Goal: Transaction & Acquisition: Purchase product/service

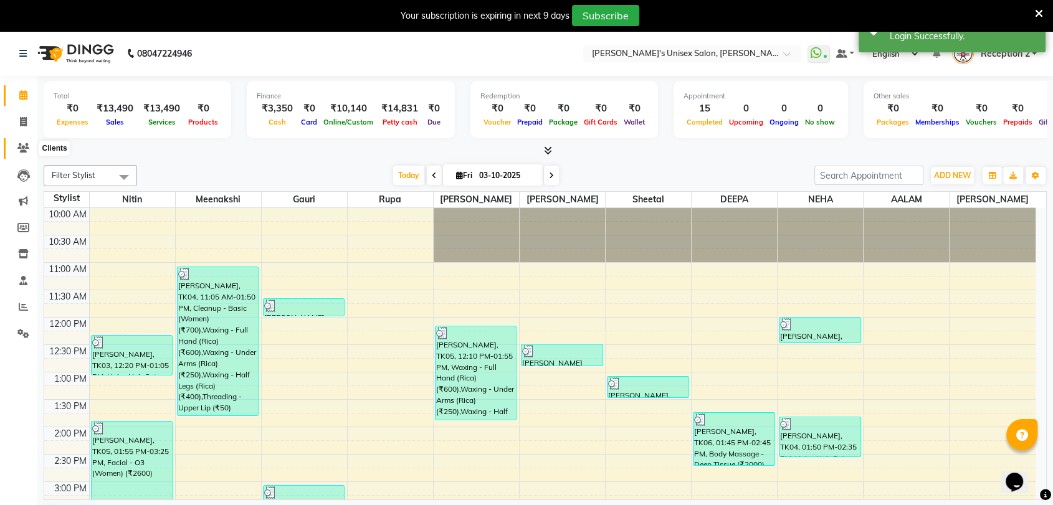
click at [19, 147] on icon at bounding box center [23, 147] width 12 height 9
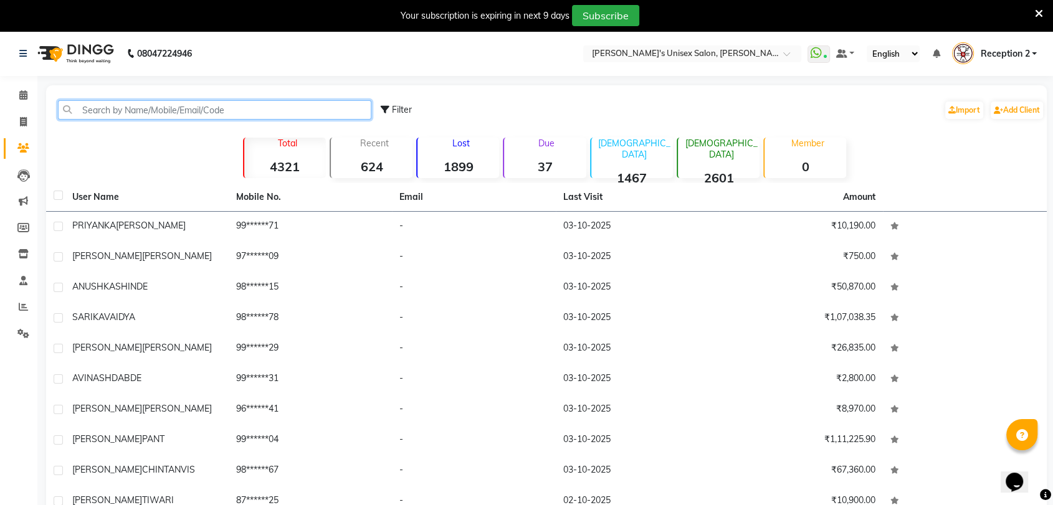
click at [111, 110] on input "text" at bounding box center [214, 109] width 313 height 19
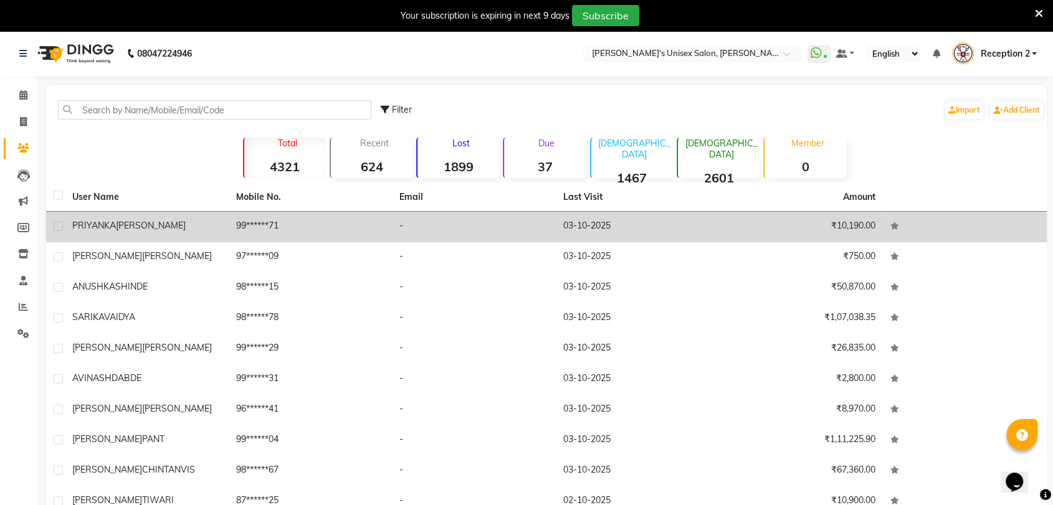
click at [135, 221] on span "[PERSON_NAME]" at bounding box center [151, 225] width 70 height 11
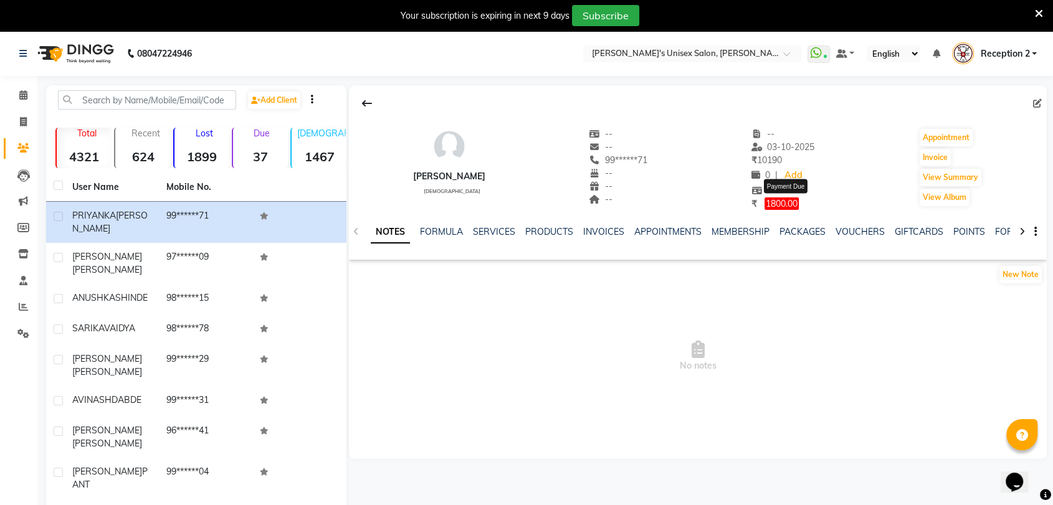
click at [798, 203] on span "1800.00" at bounding box center [781, 203] width 34 height 12
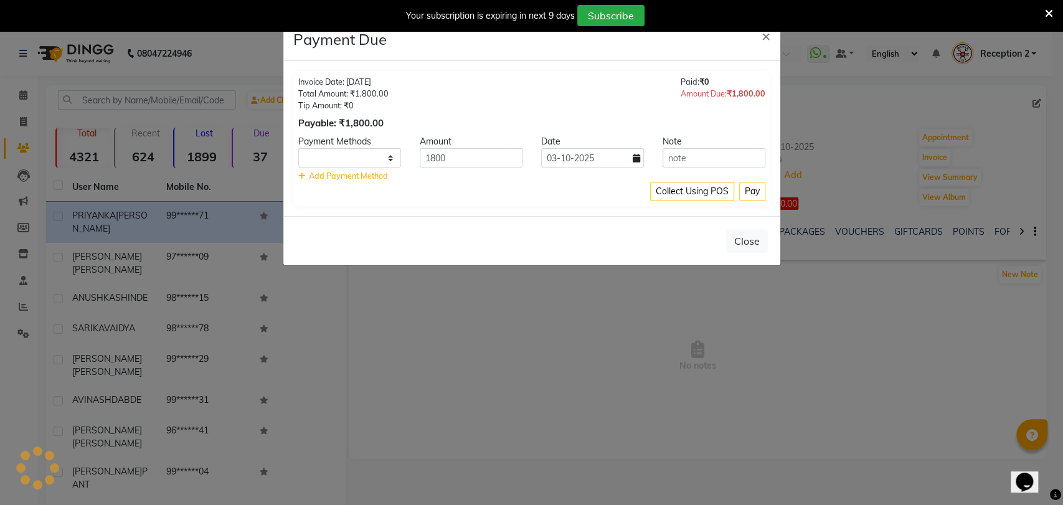
select select "1"
click at [769, 36] on span "×" at bounding box center [766, 35] width 9 height 19
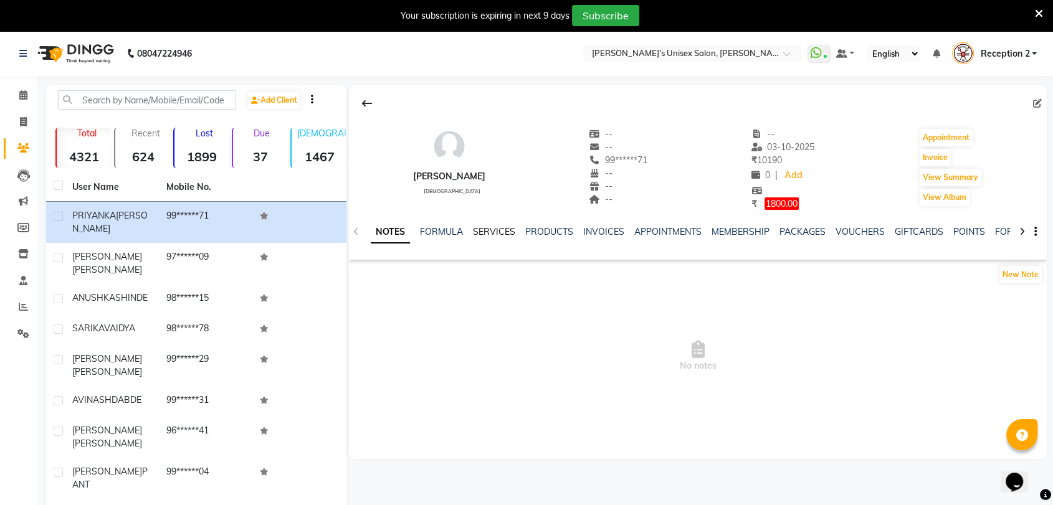
click at [503, 232] on link "SERVICES" at bounding box center [494, 231] width 42 height 11
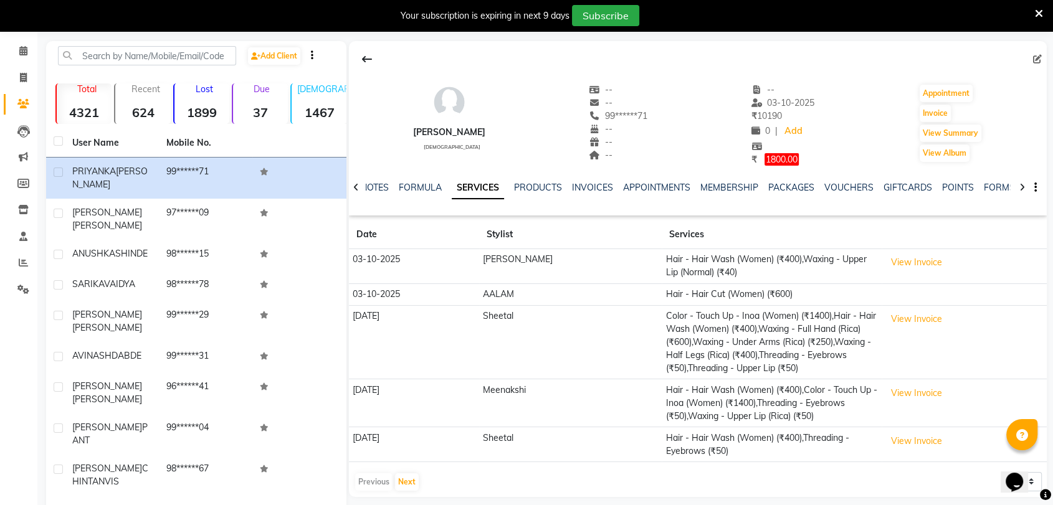
scroll to position [98, 0]
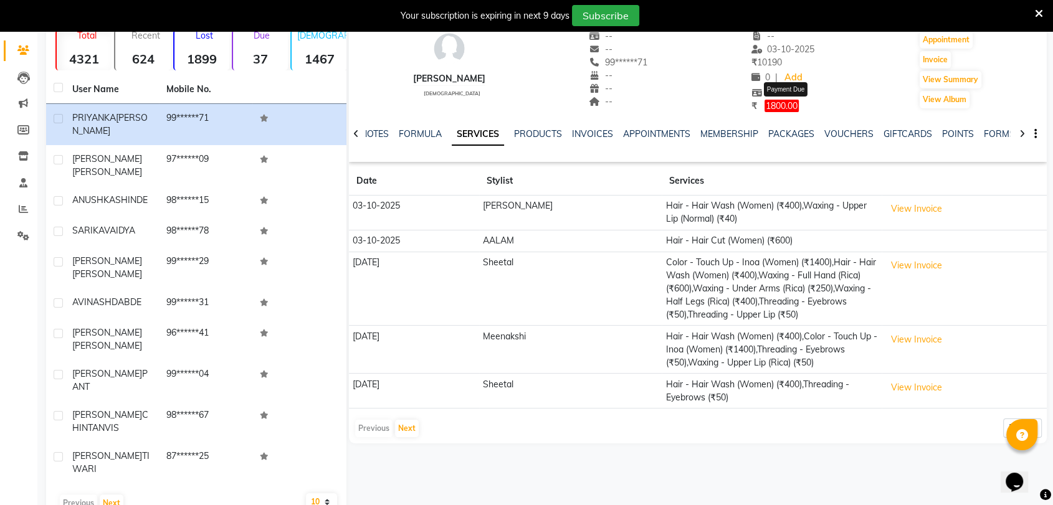
click at [798, 105] on span "1800.00" at bounding box center [781, 106] width 34 height 12
select select "1"
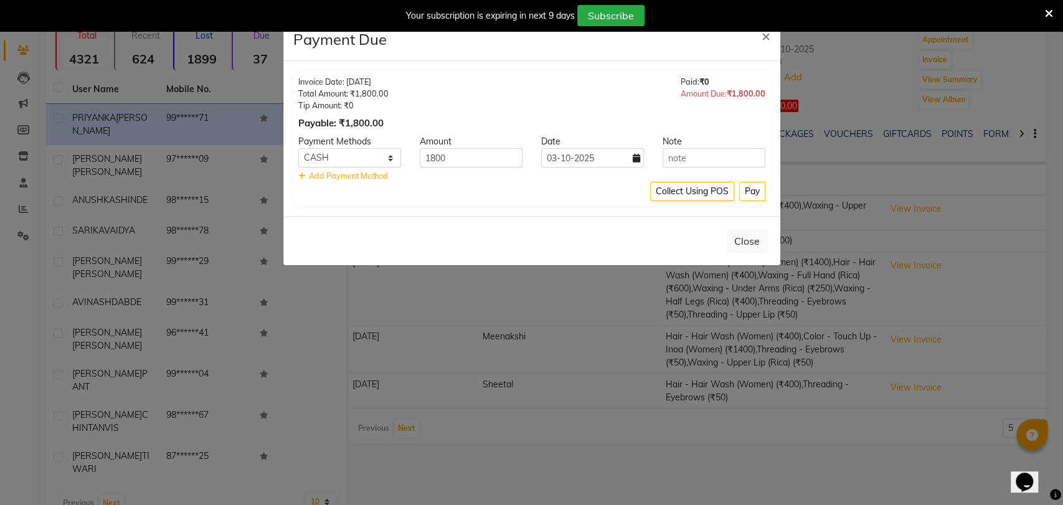
click at [623, 464] on ngb-modal-window "Payment Due × Invoice Date: 24-08-2024 Total Amount: ₹1,800.00 Tip Amount: ₹0 P…" at bounding box center [531, 252] width 1063 height 505
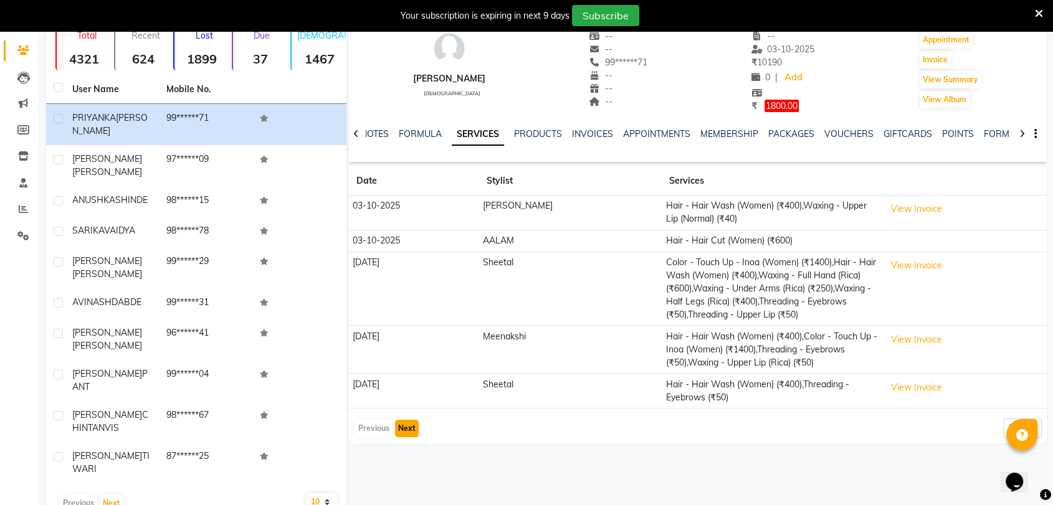
click at [410, 430] on button "Next" at bounding box center [407, 428] width 24 height 17
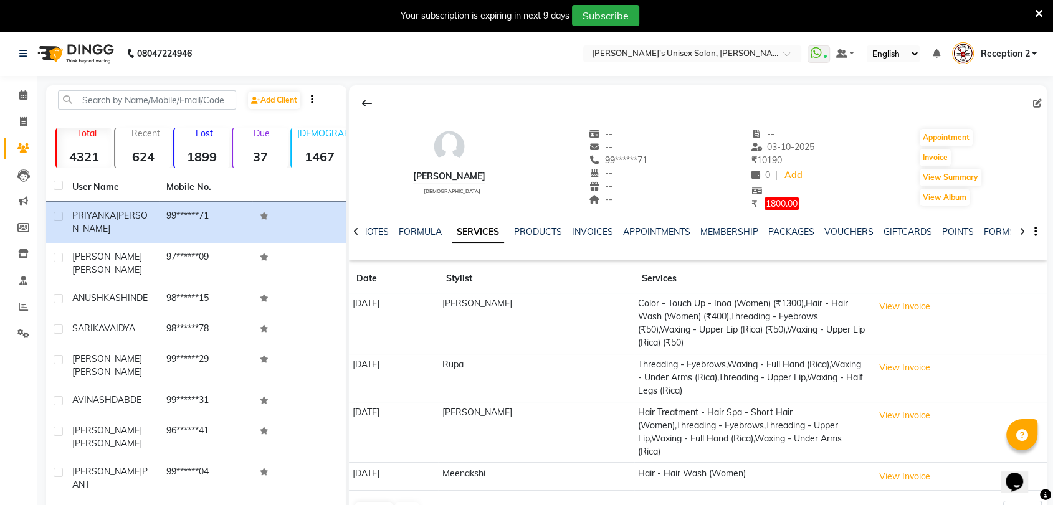
scroll to position [0, 0]
click at [798, 204] on span "1800.00" at bounding box center [781, 203] width 34 height 12
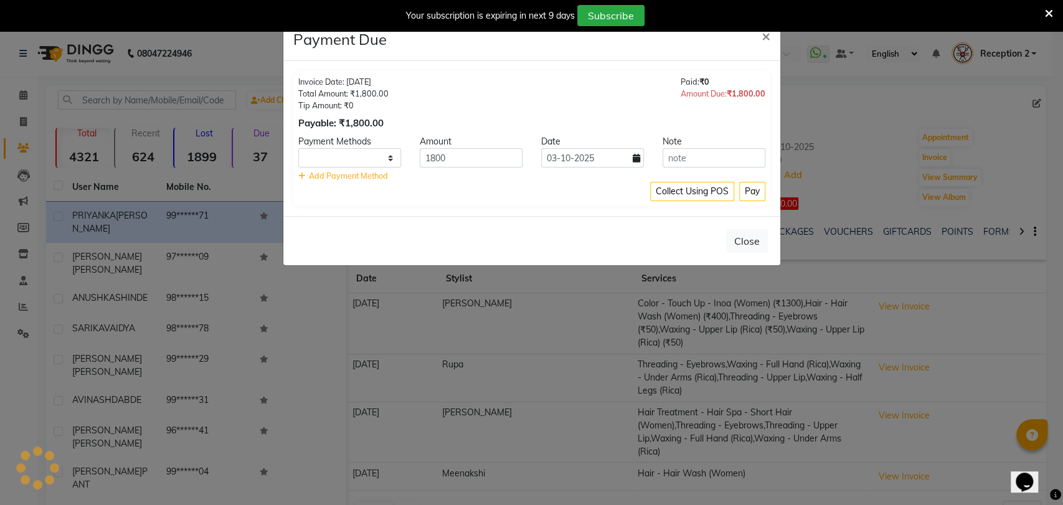
select select "1"
click at [752, 245] on button "Close" at bounding box center [747, 241] width 42 height 24
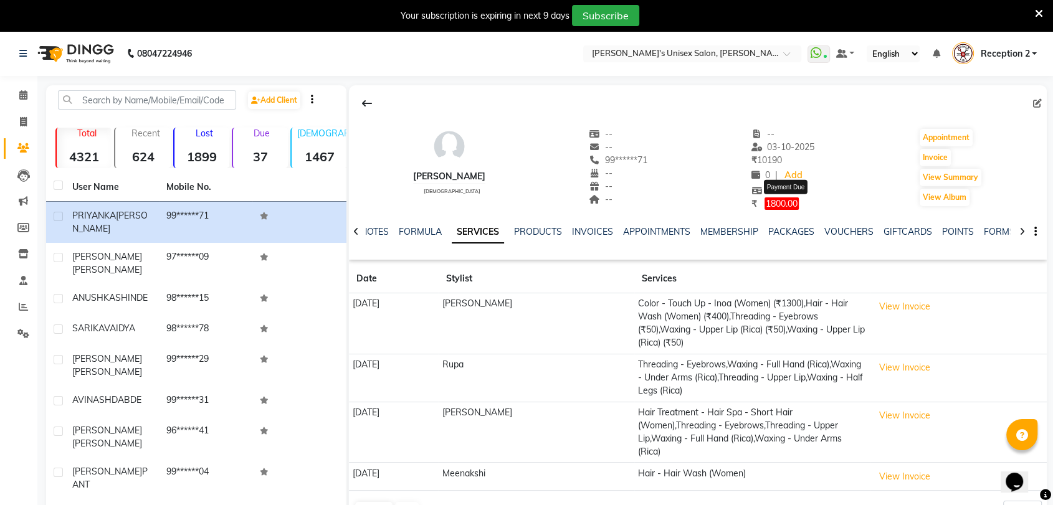
click at [798, 206] on span "1800.00" at bounding box center [781, 203] width 34 height 12
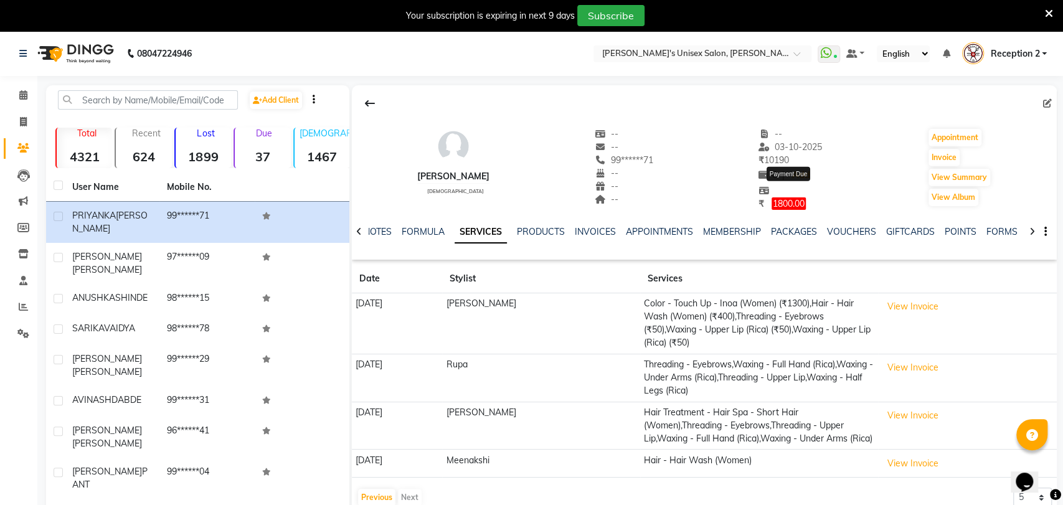
select select "1"
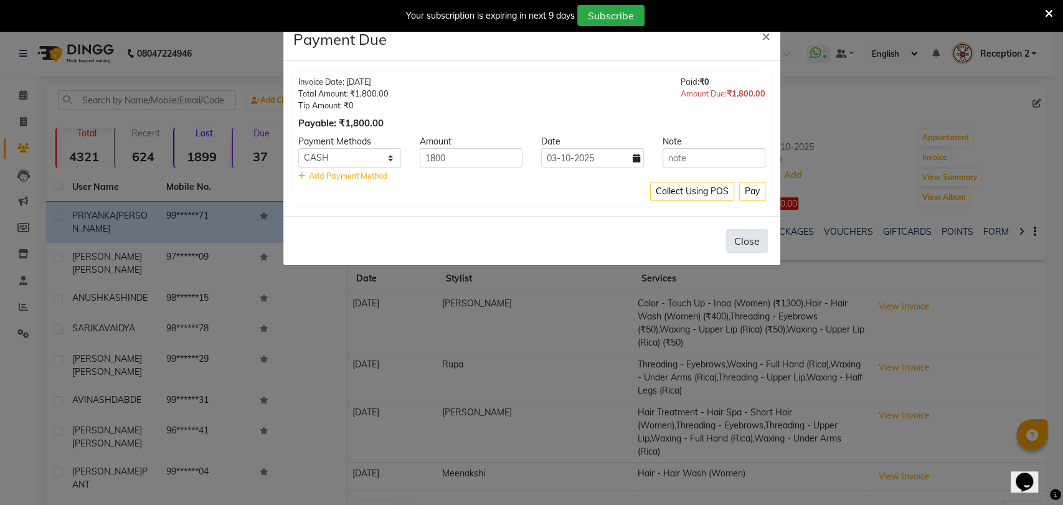
click at [757, 239] on button "Close" at bounding box center [747, 241] width 42 height 24
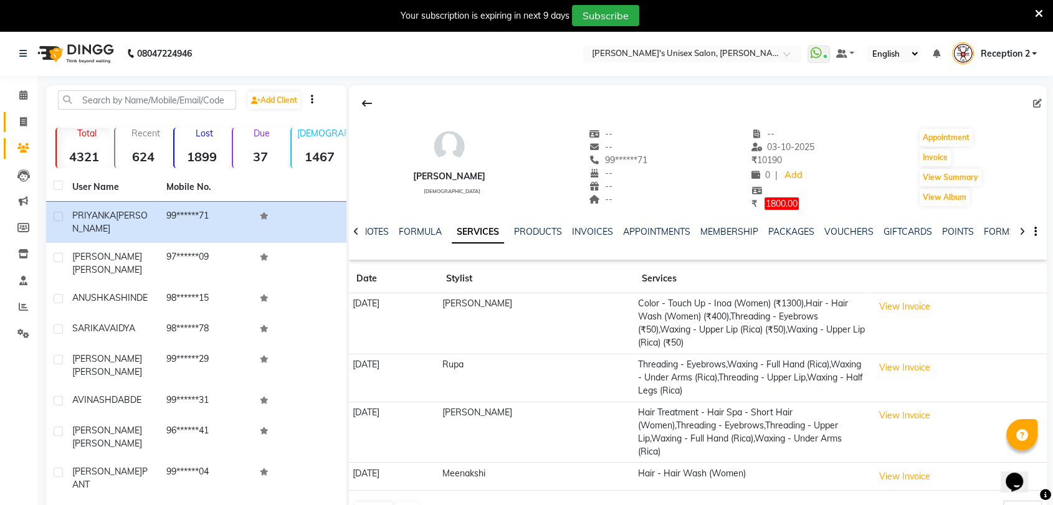
click at [21, 120] on icon at bounding box center [23, 121] width 7 height 9
select select "62"
select select "service"
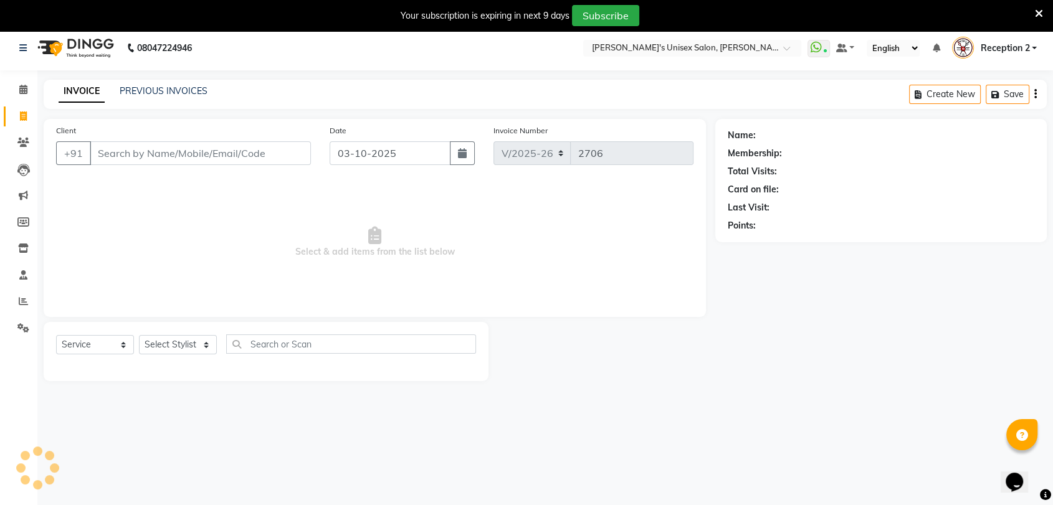
scroll to position [31, 0]
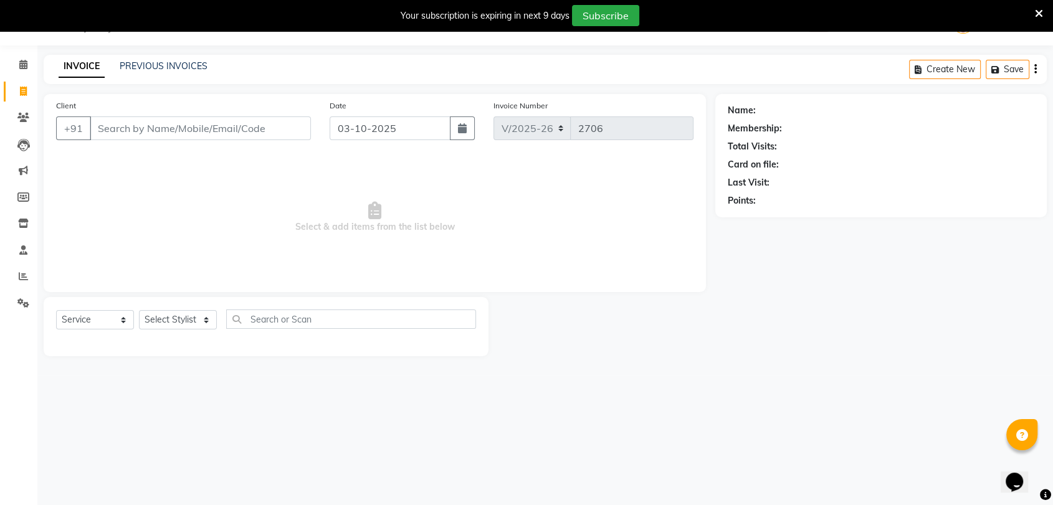
click at [117, 126] on input "Client" at bounding box center [200, 128] width 221 height 24
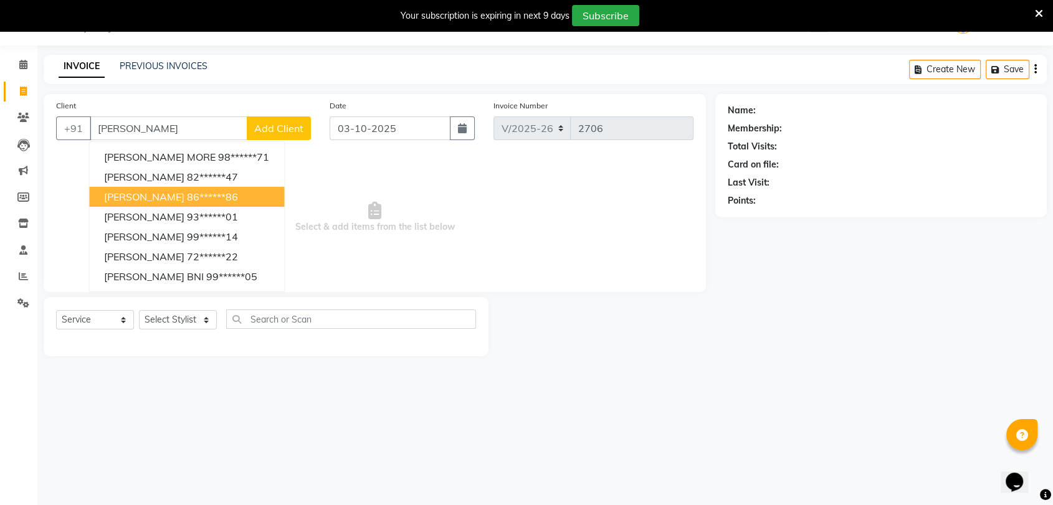
click at [158, 191] on span "SUREKHA DAREKAR" at bounding box center [144, 197] width 80 height 12
type input "86******86"
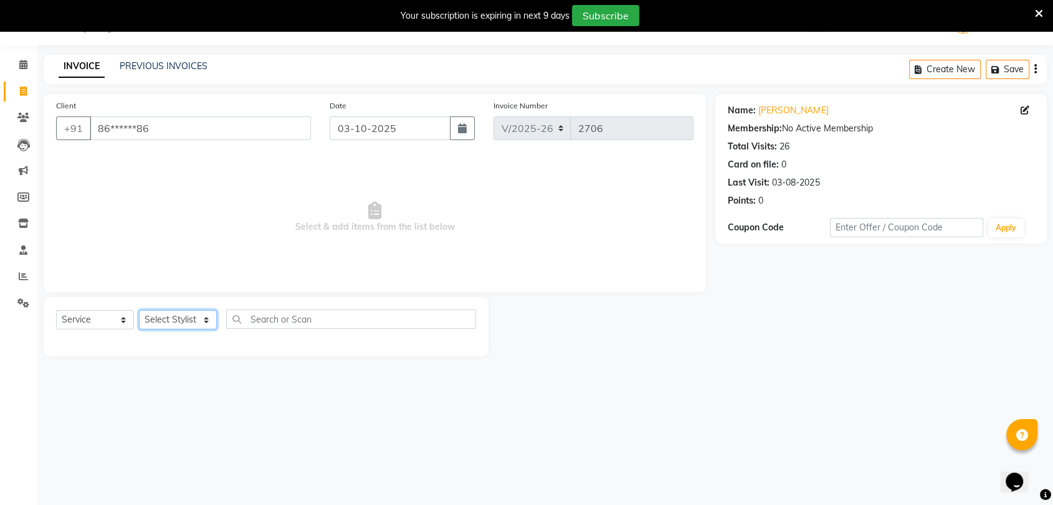
click at [172, 323] on select "Select Stylist AALAM Ankita DEEPA Gauri Meenakshi NEHA Nitin Prajakta Reception…" at bounding box center [178, 319] width 78 height 19
select select "2430"
click at [139, 310] on select "Select Stylist AALAM Ankita DEEPA Gauri Meenakshi NEHA Nitin Prajakta Reception…" at bounding box center [178, 319] width 78 height 19
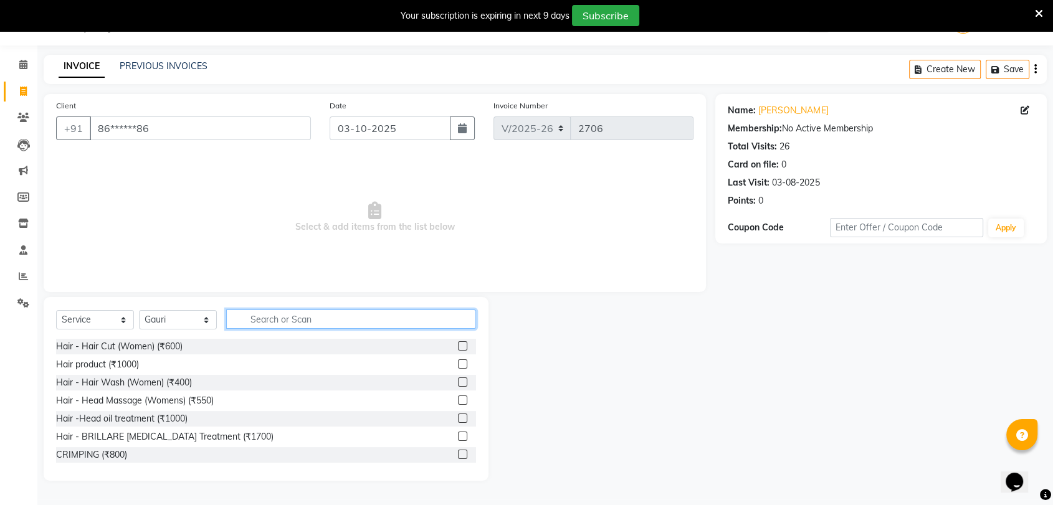
click at [276, 314] on input "text" at bounding box center [351, 319] width 250 height 19
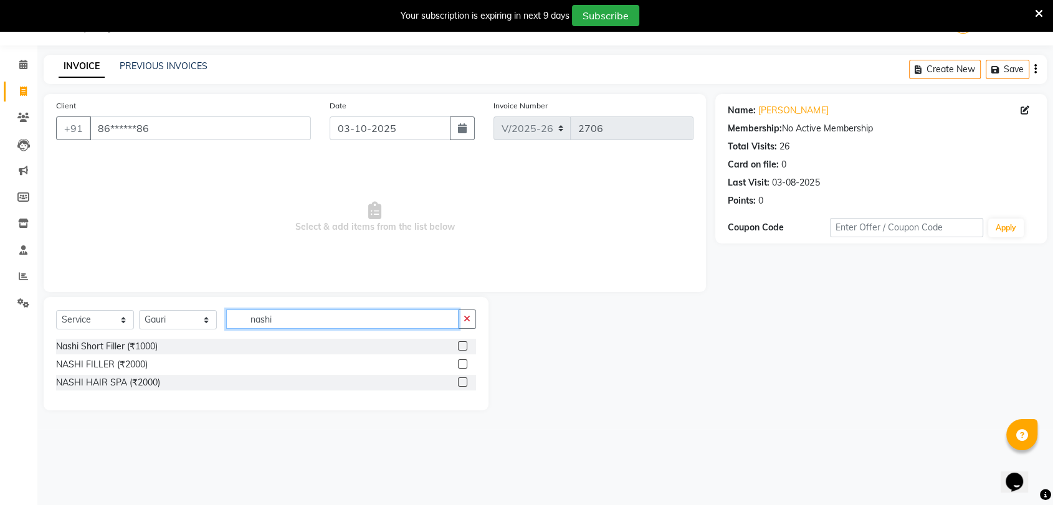
type input "nashi"
click at [111, 364] on div "NASHI FILLER (₹2000)" at bounding box center [102, 364] width 92 height 13
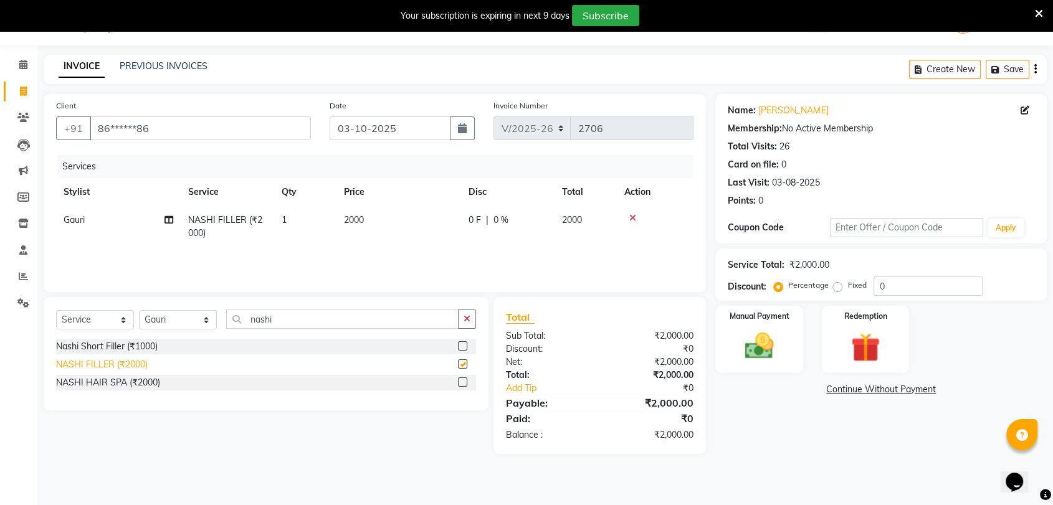
checkbox input "false"
click at [369, 220] on td "2000" at bounding box center [398, 226] width 125 height 41
select select "2430"
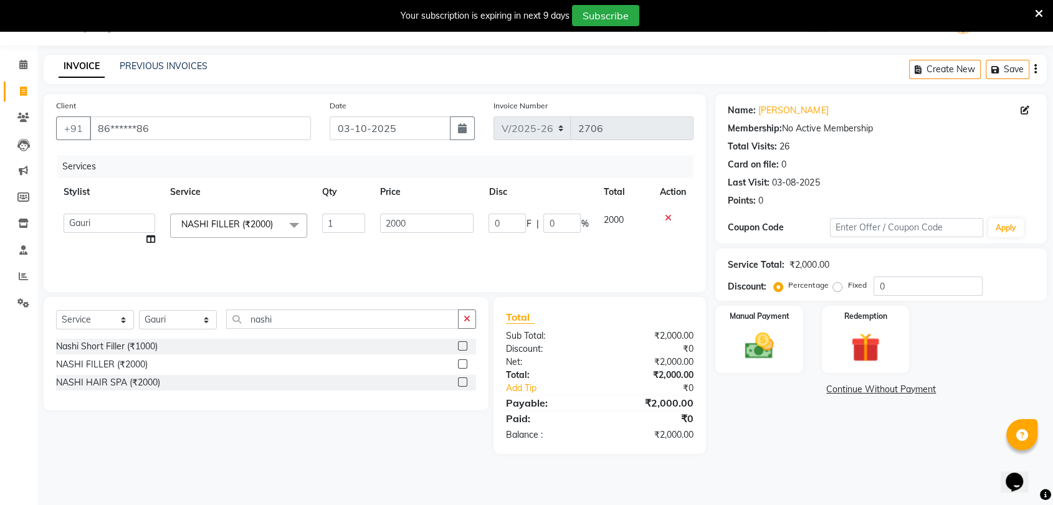
click at [369, 220] on td "1" at bounding box center [344, 229] width 58 height 47
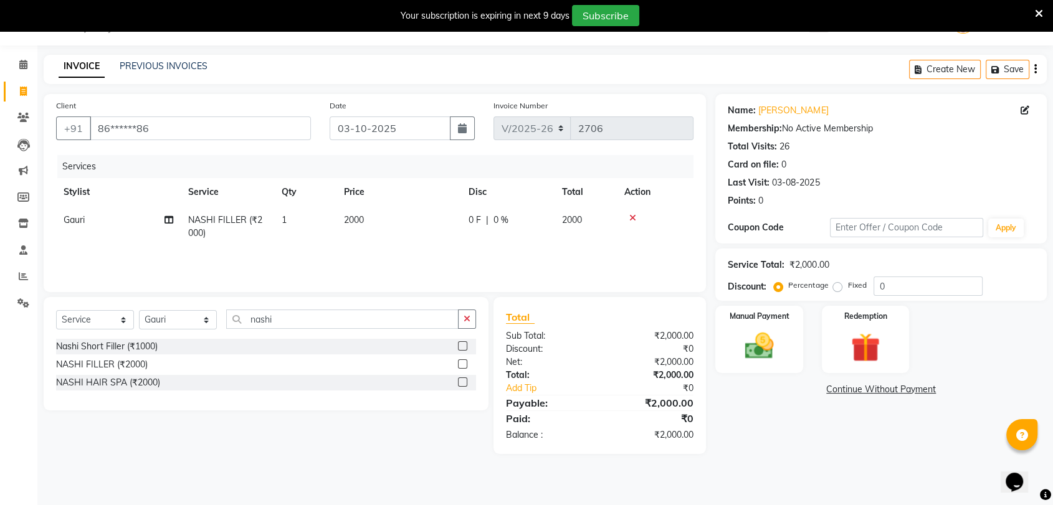
click at [410, 224] on td "2000" at bounding box center [398, 226] width 125 height 41
select select "2430"
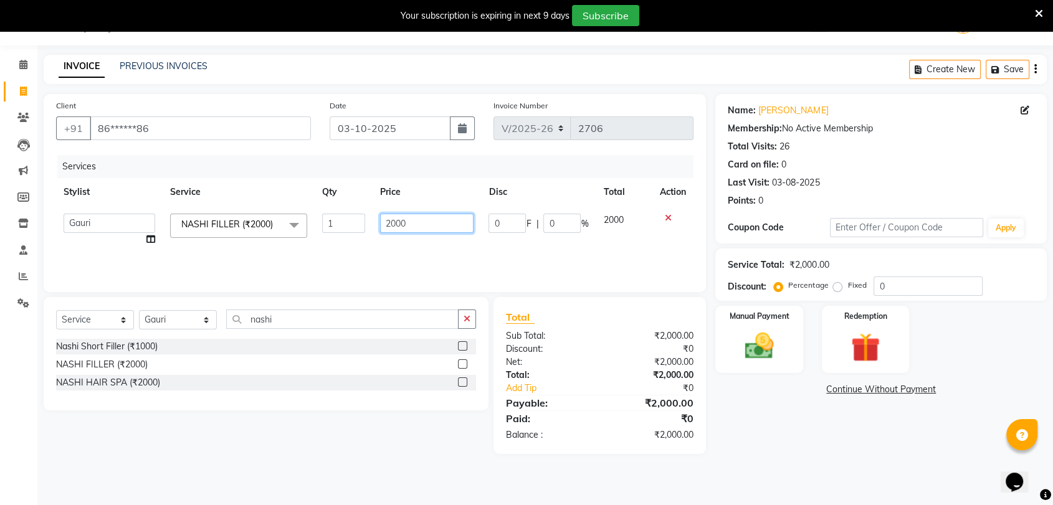
click at [410, 224] on input "2000" at bounding box center [427, 223] width 94 height 19
type input "2500"
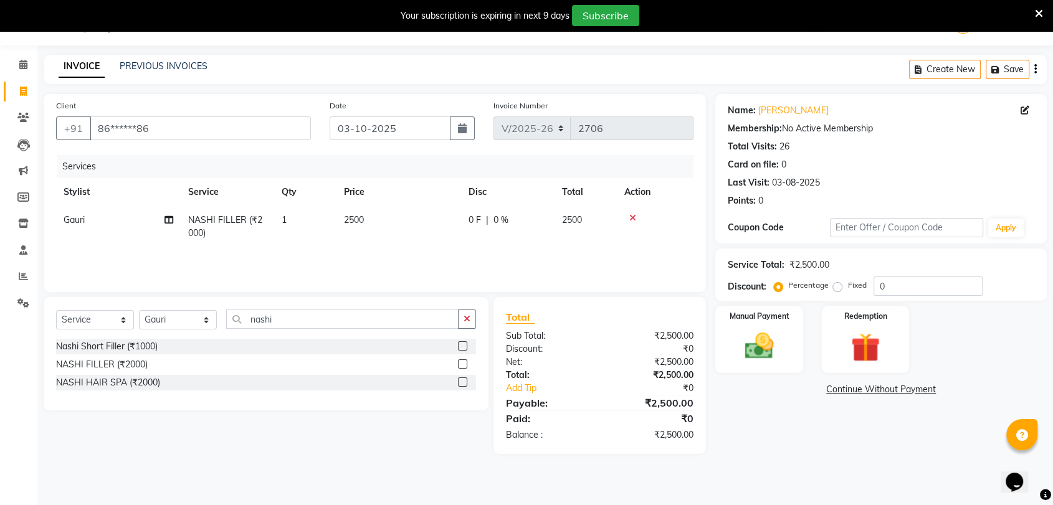
click at [409, 384] on div "NASHI HAIR SPA (₹2000)" at bounding box center [266, 383] width 420 height 16
click at [759, 350] on img at bounding box center [758, 346] width 49 height 35
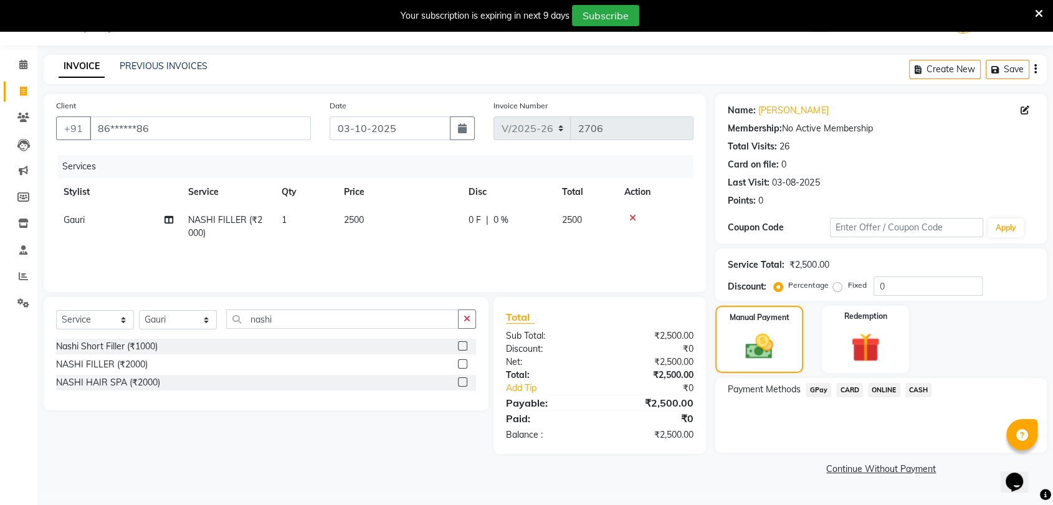
click at [922, 389] on span "CASH" at bounding box center [918, 390] width 27 height 14
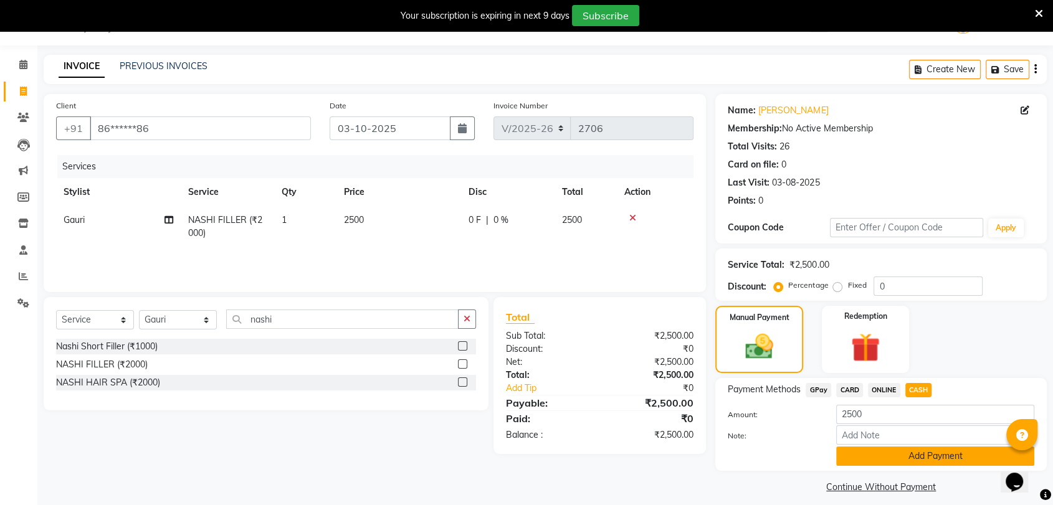
click at [925, 460] on button "Add Payment" at bounding box center [935, 456] width 198 height 19
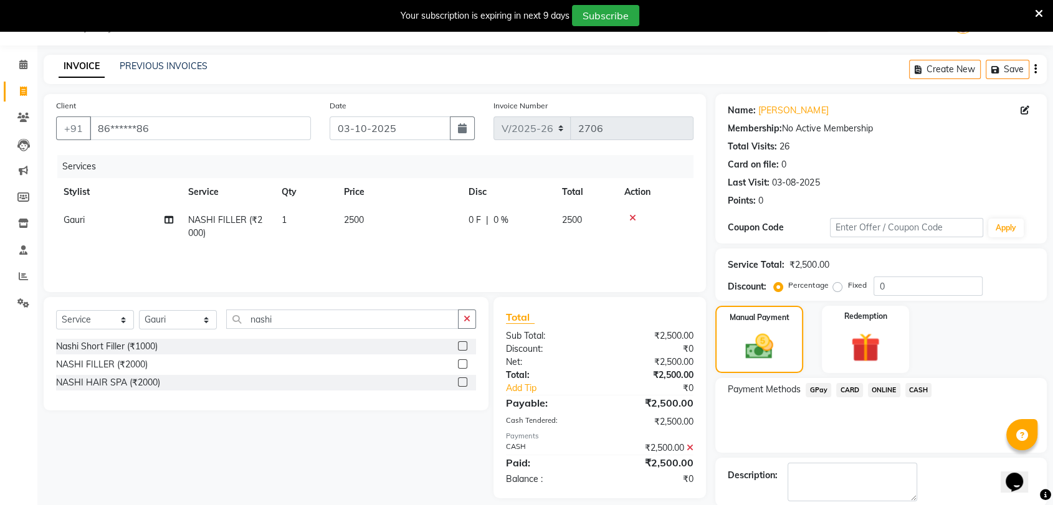
scroll to position [92, 0]
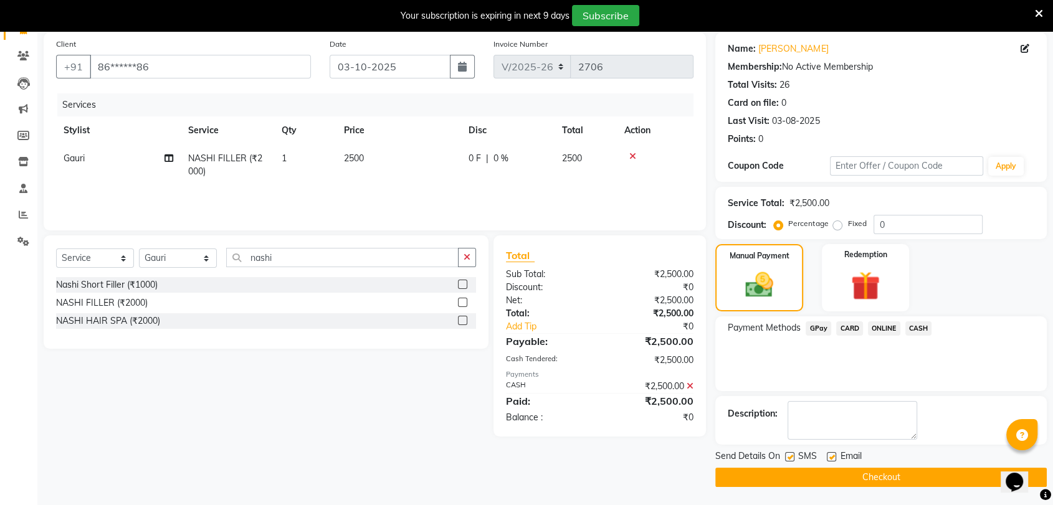
click at [917, 480] on button "Checkout" at bounding box center [880, 477] width 331 height 19
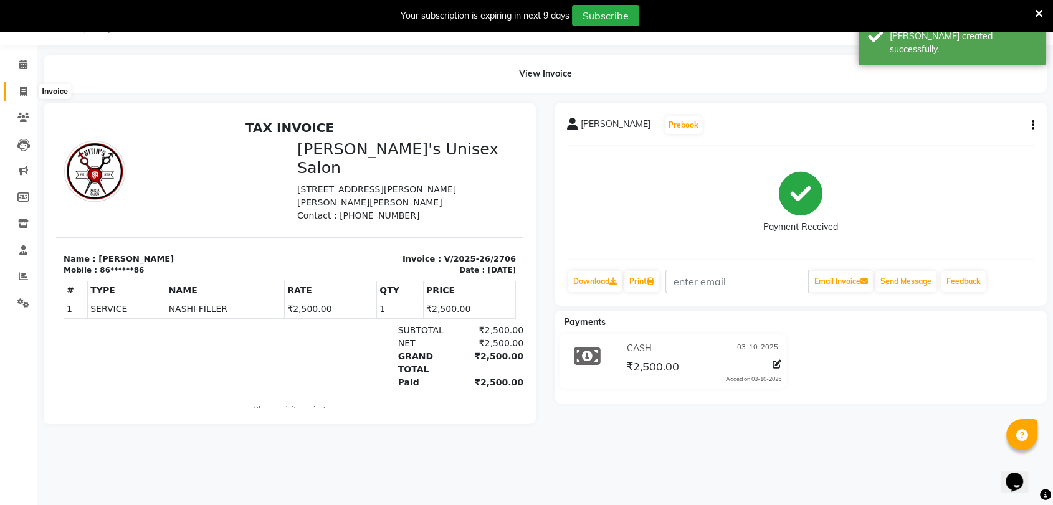
click at [25, 96] on span at bounding box center [23, 92] width 22 height 14
select select "service"
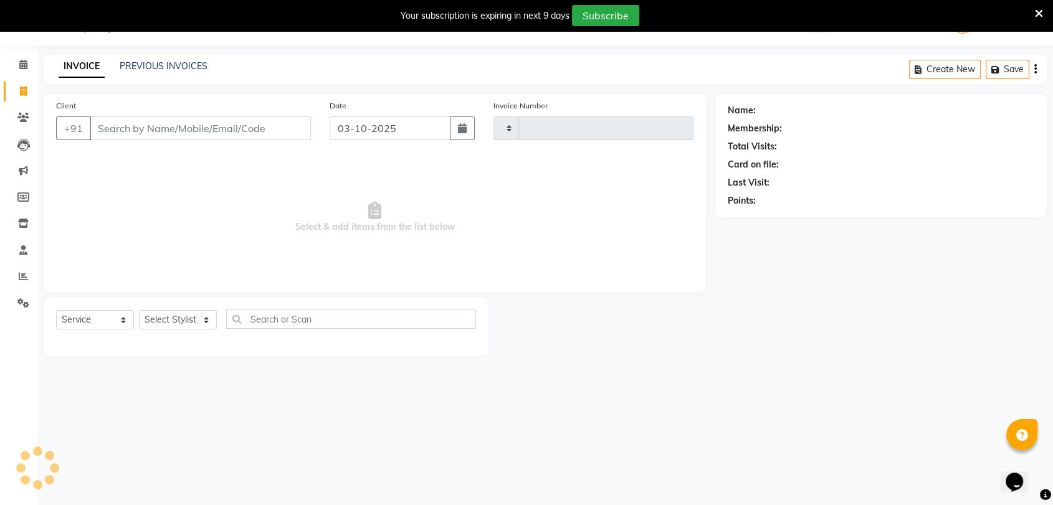
type input "2707"
select select "62"
click at [158, 66] on link "PREVIOUS INVOICES" at bounding box center [164, 65] width 88 height 11
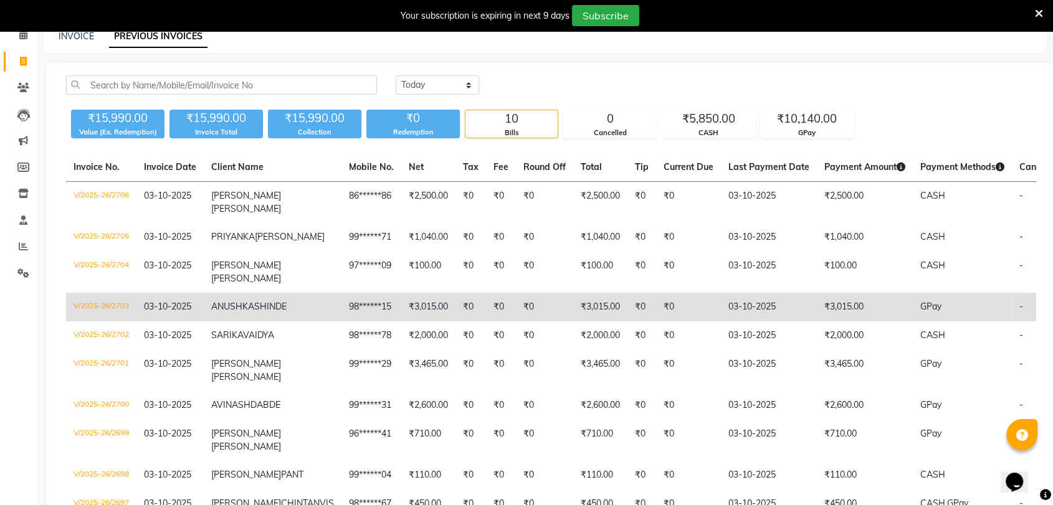
scroll to position [60, 0]
click at [627, 351] on td "₹0" at bounding box center [641, 336] width 29 height 29
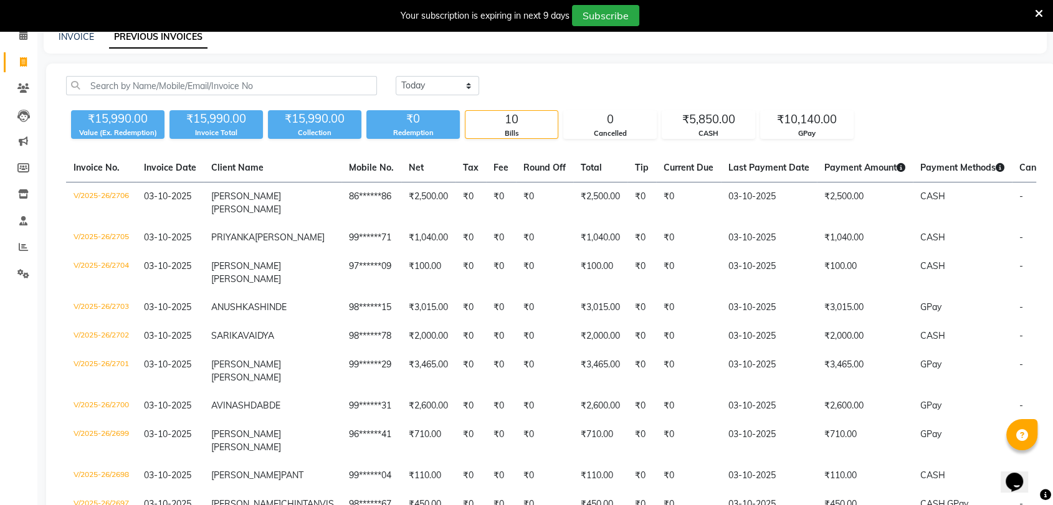
click at [1039, 16] on icon at bounding box center [1038, 13] width 8 height 11
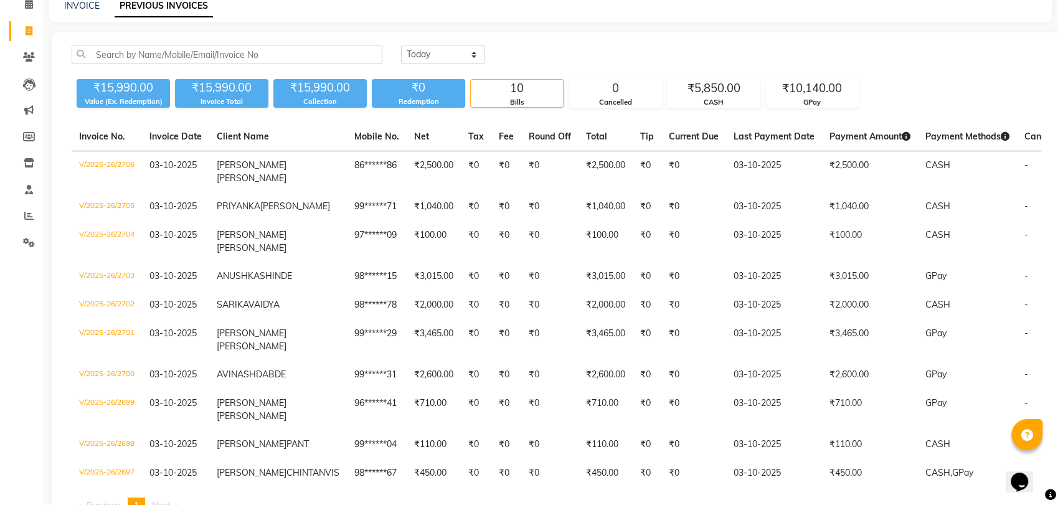
scroll to position [0, 0]
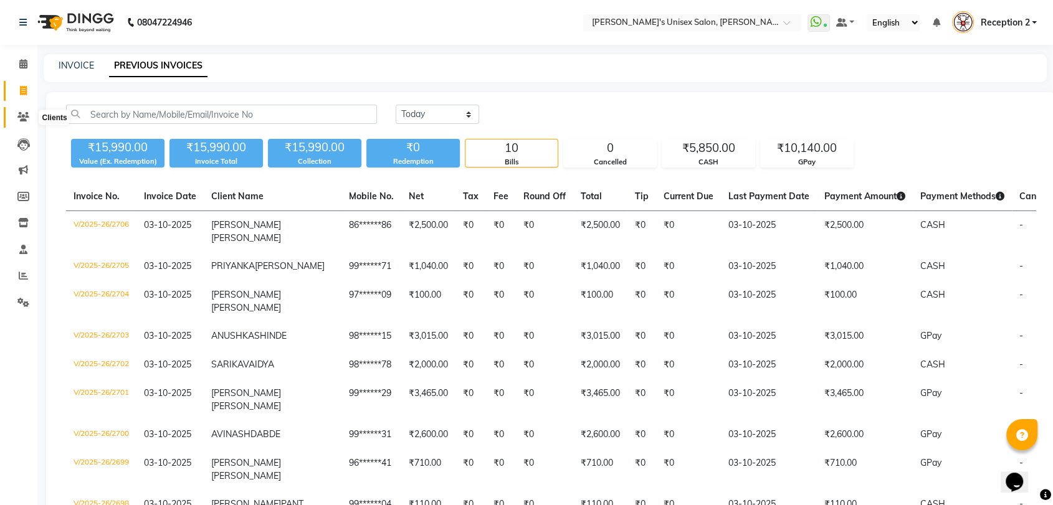
click at [21, 120] on icon at bounding box center [23, 116] width 12 height 9
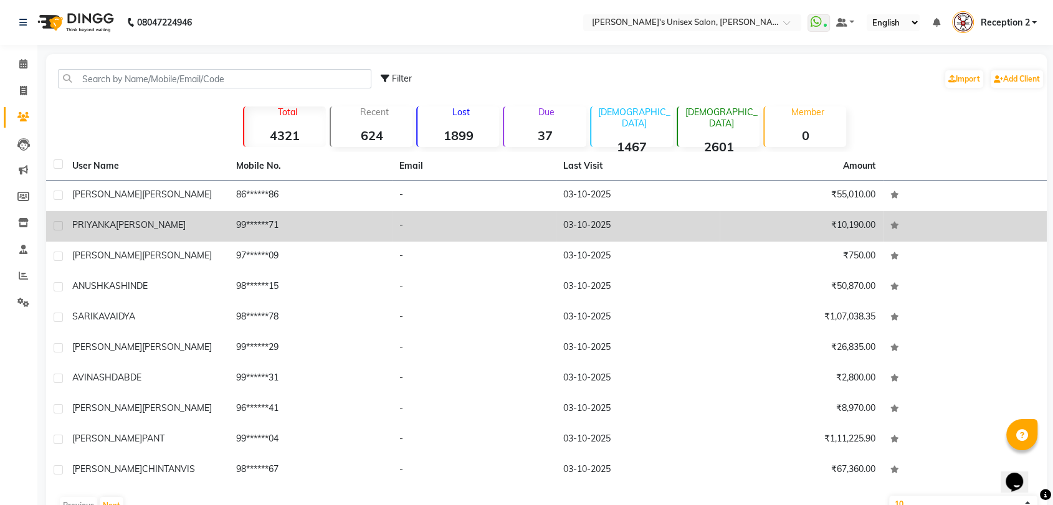
click at [136, 224] on span "[PERSON_NAME]" at bounding box center [151, 224] width 70 height 11
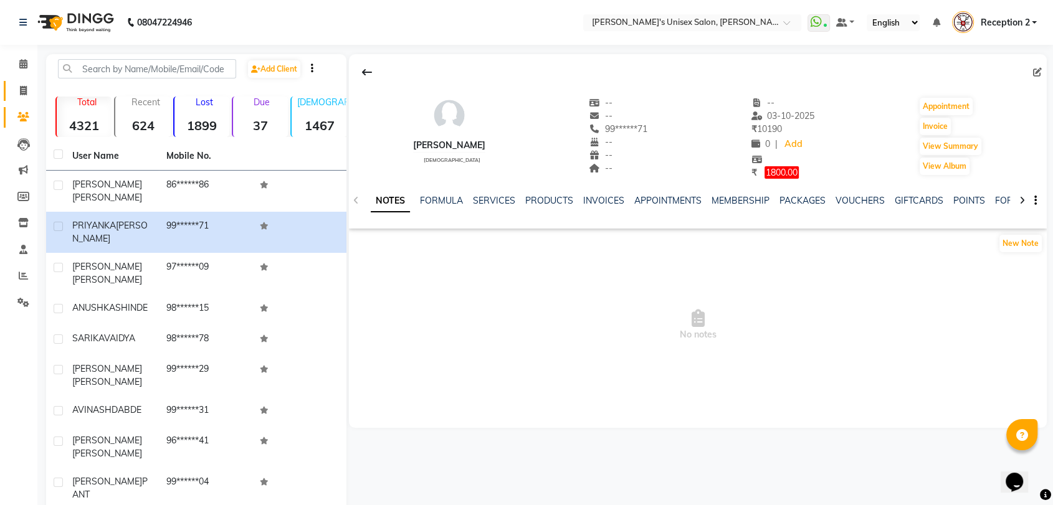
click at [22, 96] on span at bounding box center [23, 91] width 22 height 14
select select "service"
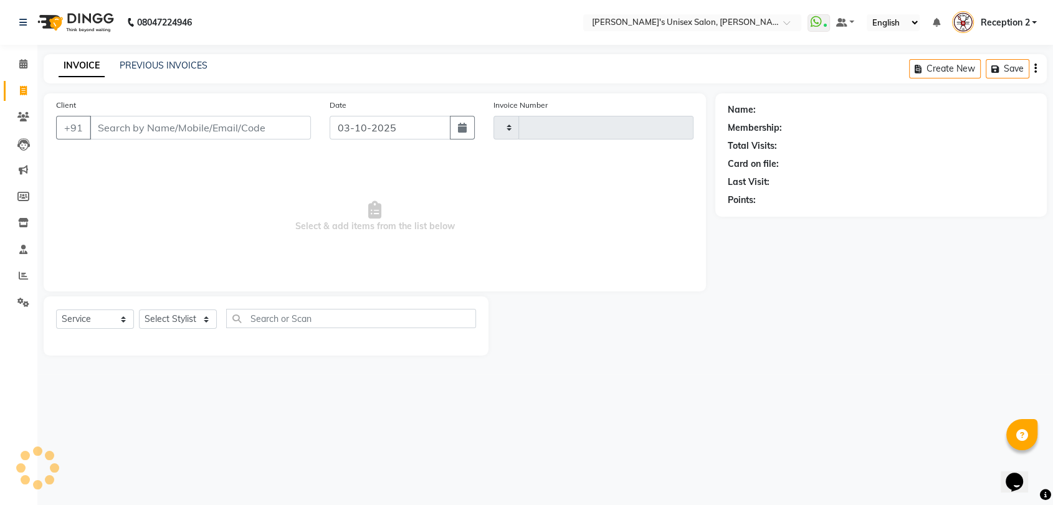
type input "2707"
select select "62"
click at [148, 127] on input "Client" at bounding box center [202, 128] width 224 height 24
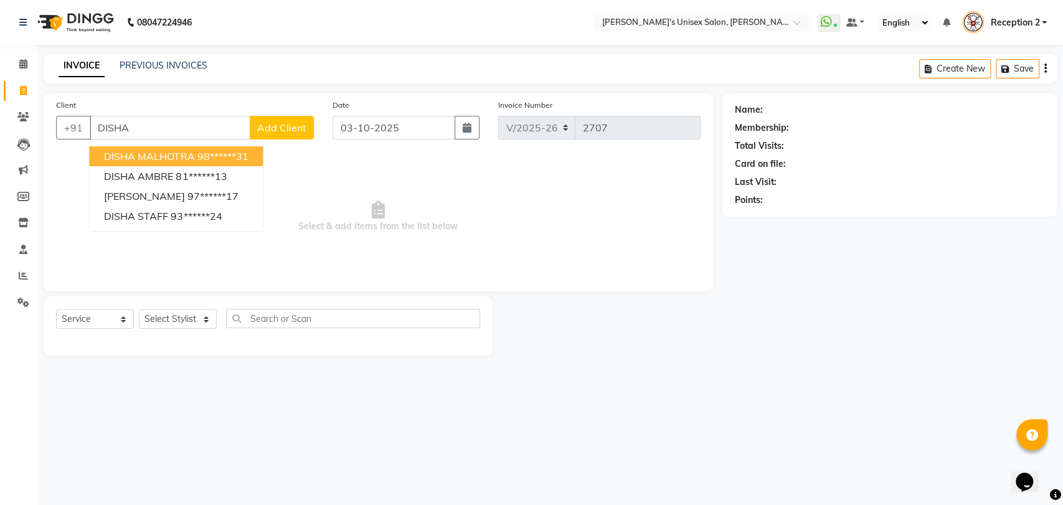
click at [197, 156] on ngb-highlight "98******31" at bounding box center [222, 156] width 51 height 12
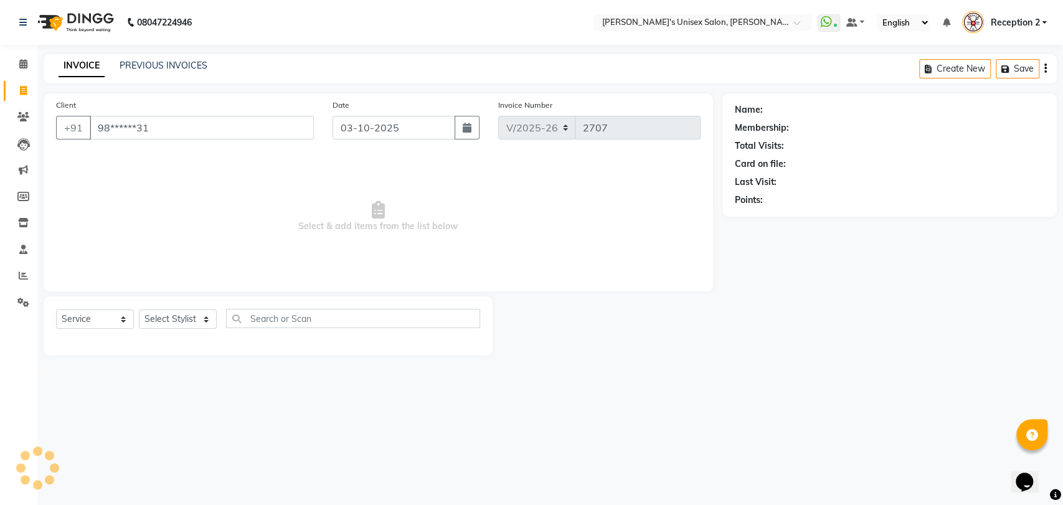
type input "98******31"
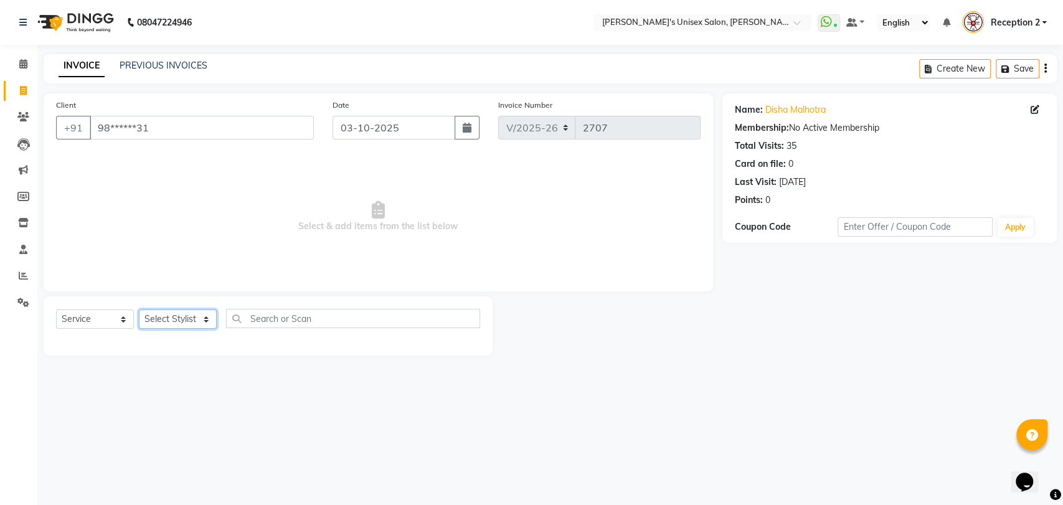
click at [177, 319] on select "Select Stylist AALAM Ankita DEEPA Gauri Meenakshi NEHA Nitin Prajakta Reception…" at bounding box center [178, 319] width 78 height 19
select select "23030"
click at [139, 310] on select "Select Stylist AALAM Ankita DEEPA Gauri Meenakshi NEHA Nitin Prajakta Reception…" at bounding box center [178, 319] width 78 height 19
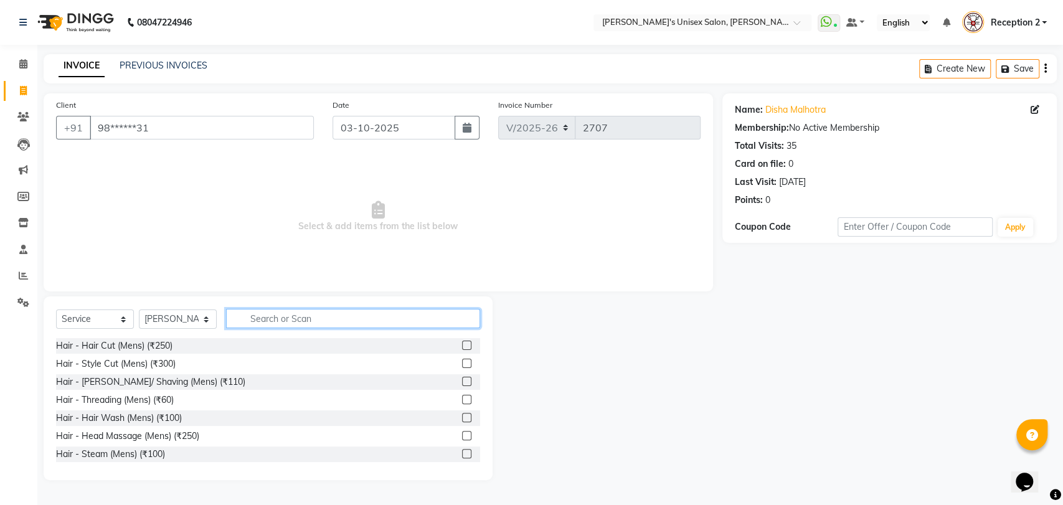
click at [288, 318] on input "text" at bounding box center [353, 318] width 254 height 19
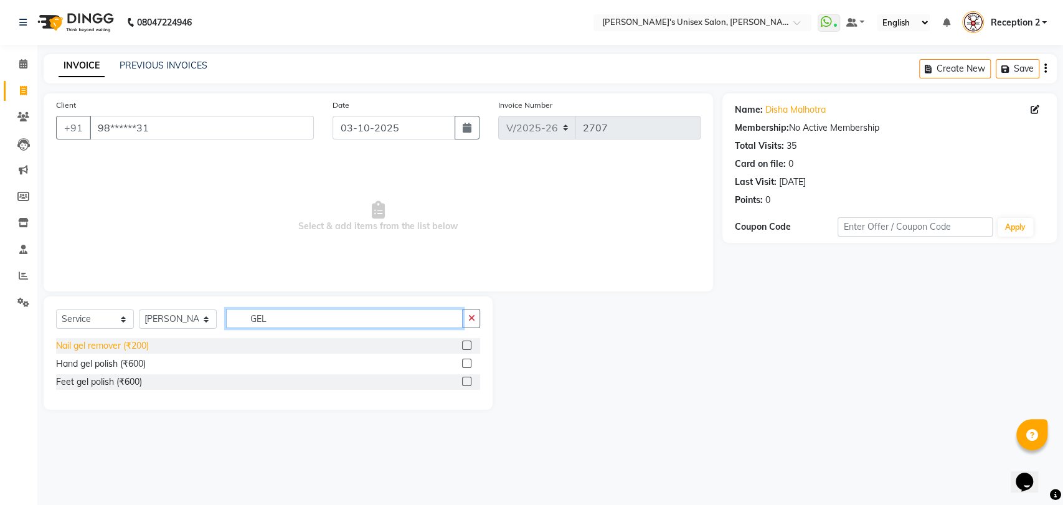
type input "GEL"
click at [131, 345] on div "Nail gel remover (₹200)" at bounding box center [102, 345] width 93 height 13
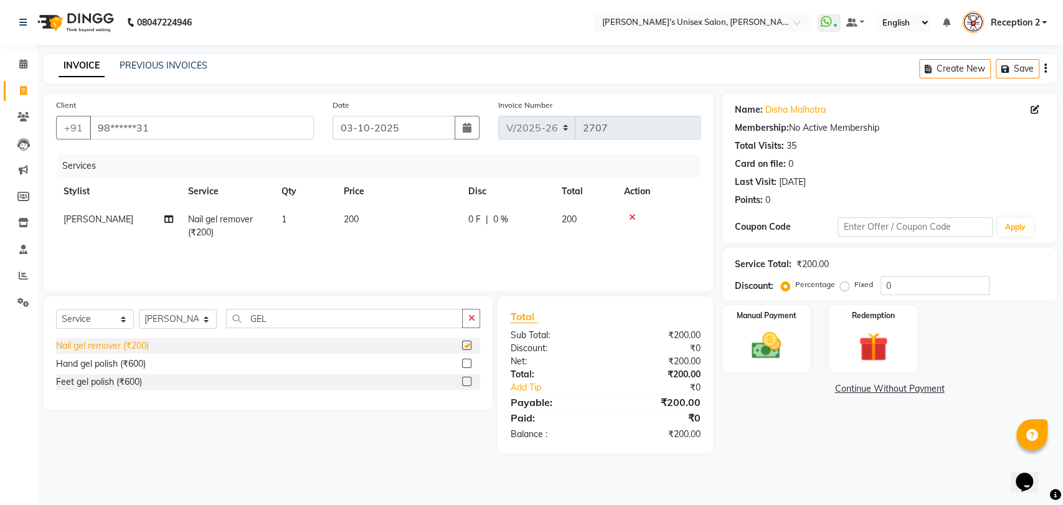
checkbox input "false"
click at [277, 324] on input "GEL" at bounding box center [344, 318] width 237 height 19
type input "G"
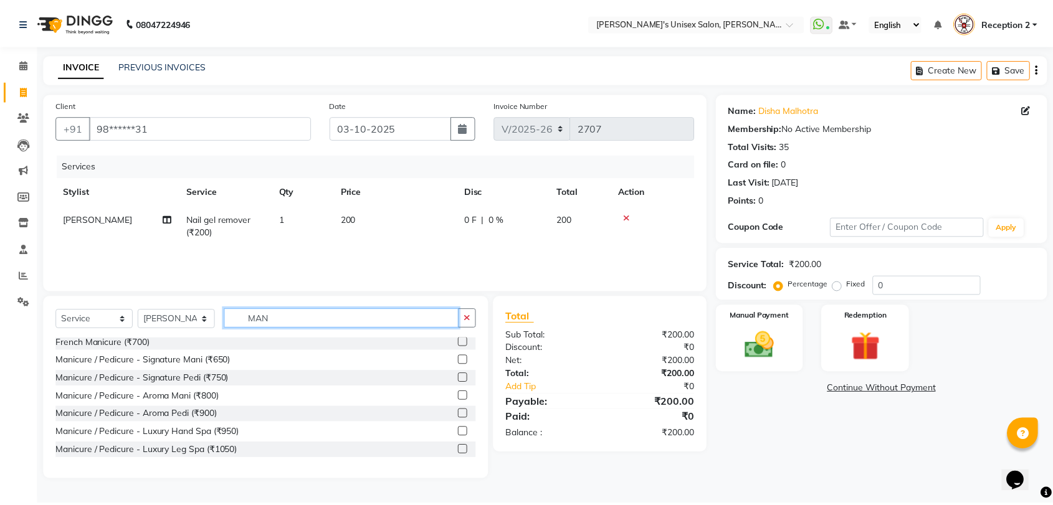
scroll to position [2, 0]
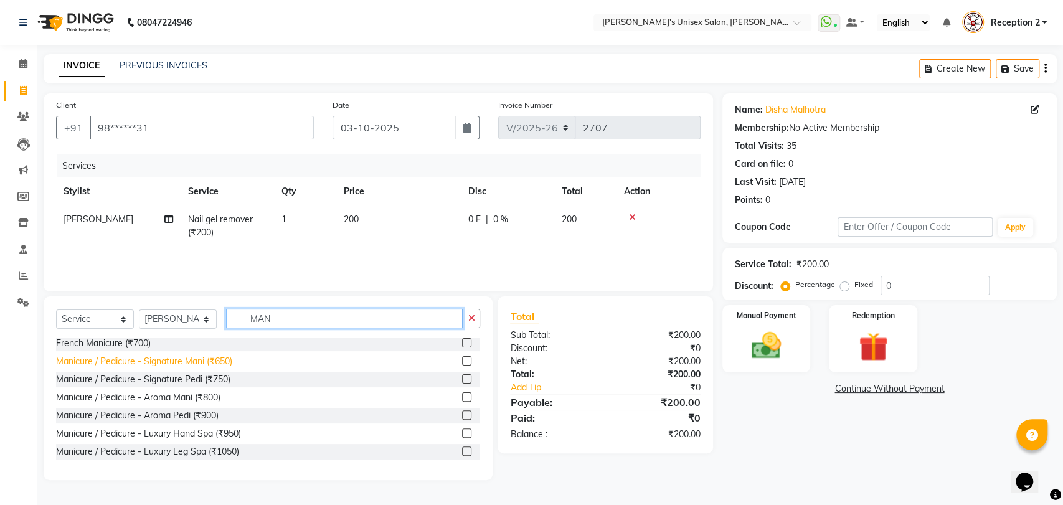
type input "MAN"
click at [194, 361] on div "Manicure / Pedicure - Signature Mani (₹650)" at bounding box center [144, 361] width 176 height 13
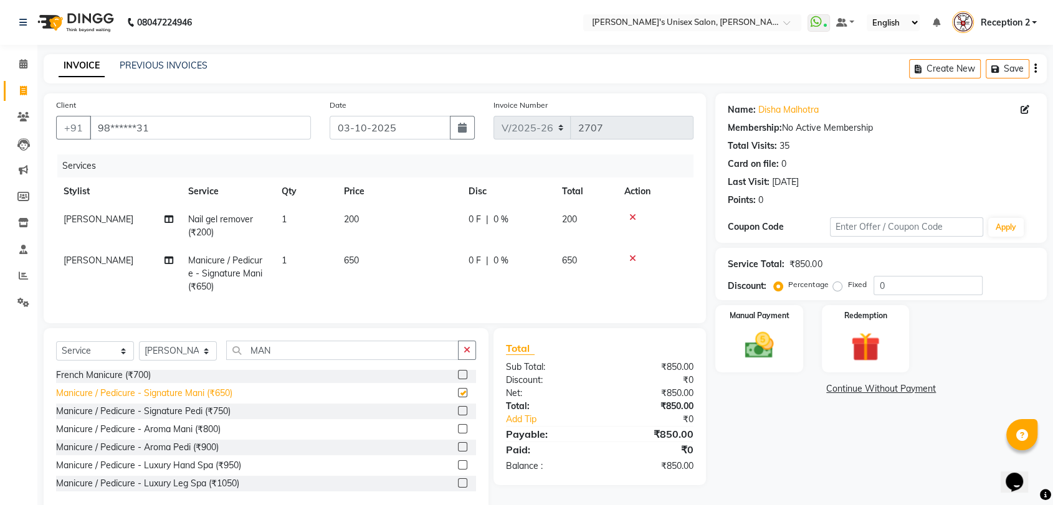
checkbox input "false"
click at [186, 359] on select "Select Stylist AALAM Ankita DEEPA Gauri Meenakshi NEHA Nitin Prajakta Reception…" at bounding box center [178, 350] width 78 height 19
select select "10151"
click at [139, 352] on select "Select Stylist AALAM Ankita DEEPA Gauri Meenakshi NEHA Nitin Prajakta Reception…" at bounding box center [178, 350] width 78 height 19
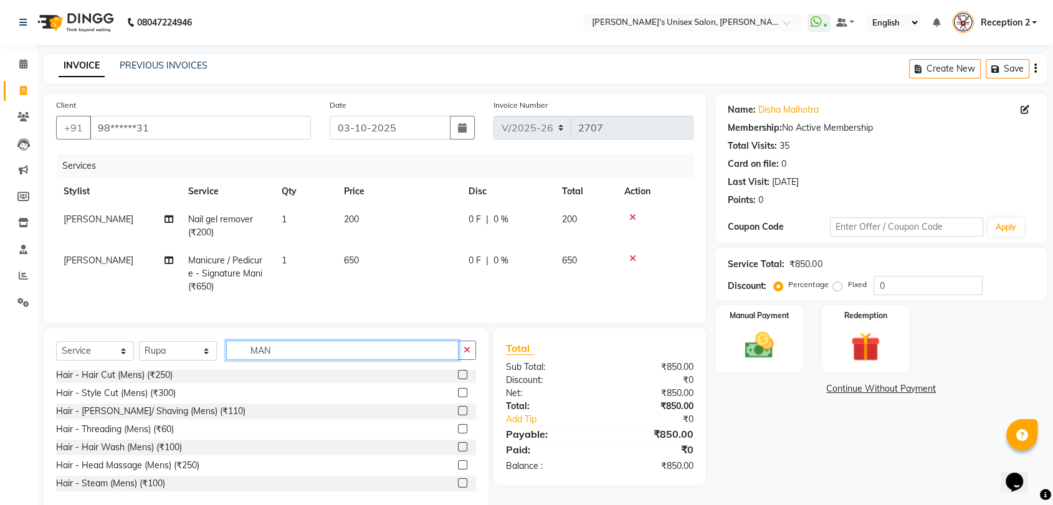
click at [285, 360] on input "MAN" at bounding box center [342, 350] width 232 height 19
type input "M"
type input "THREAD"
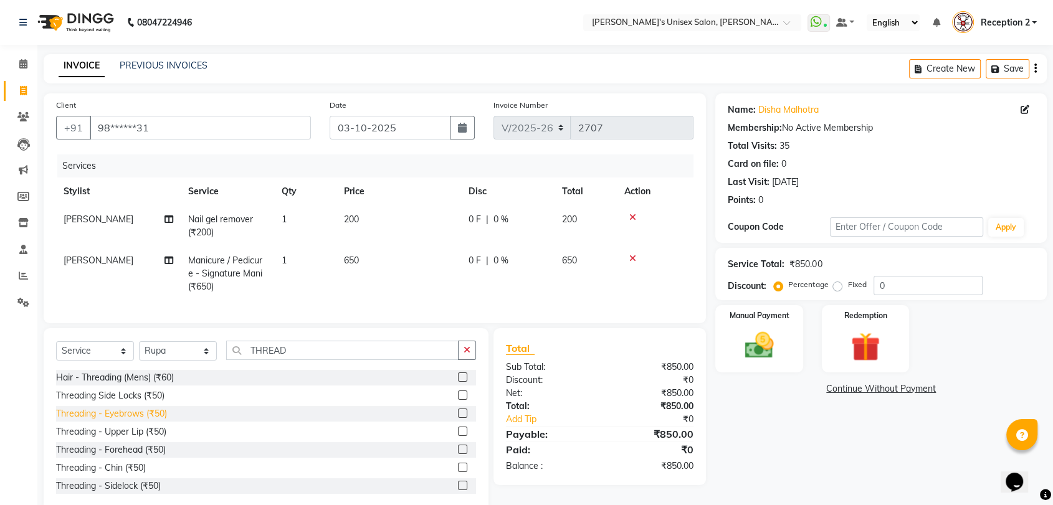
click at [143, 420] on div "Threading - Eyebrows (₹50)" at bounding box center [111, 413] width 111 height 13
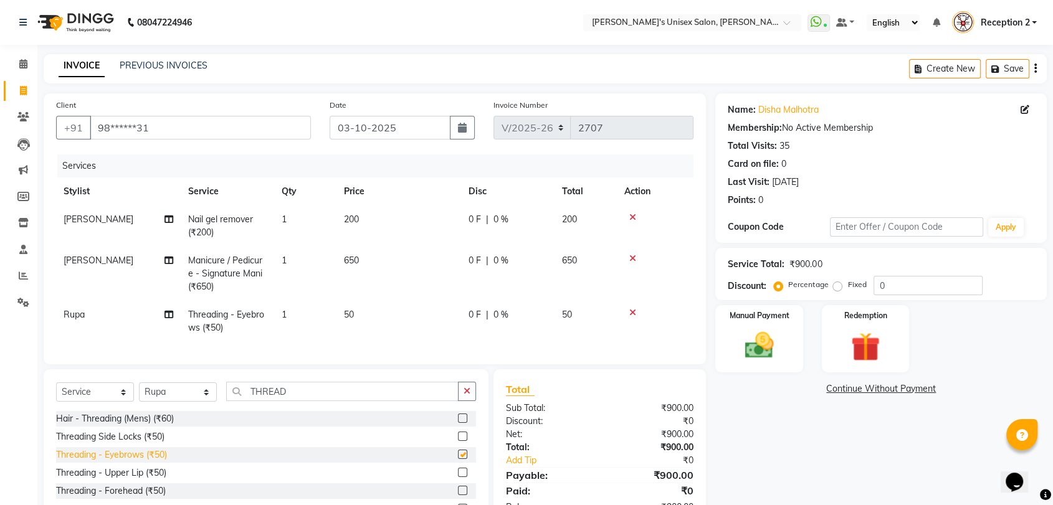
checkbox input "false"
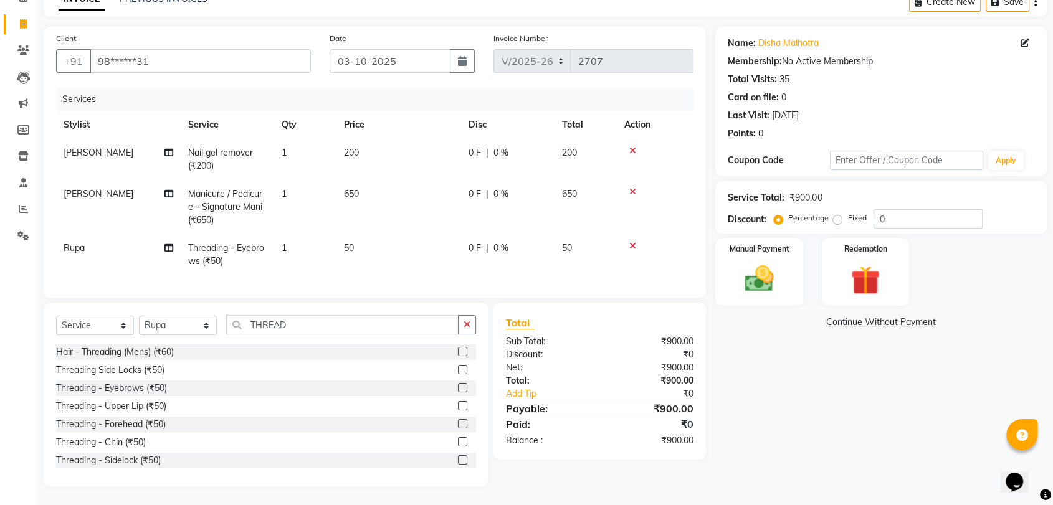
click at [629, 242] on icon at bounding box center [632, 246] width 7 height 9
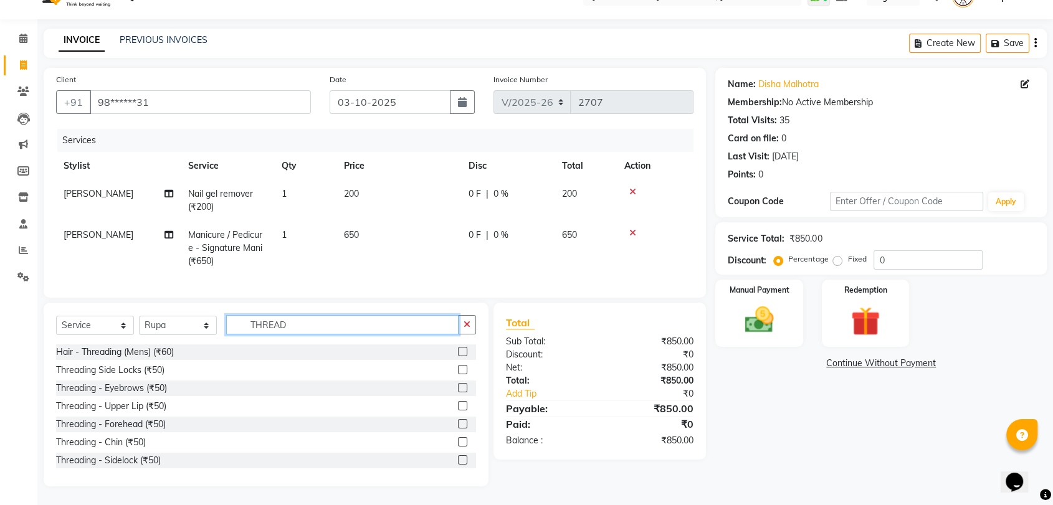
click at [309, 319] on input "THREAD" at bounding box center [342, 324] width 232 height 19
type input "T"
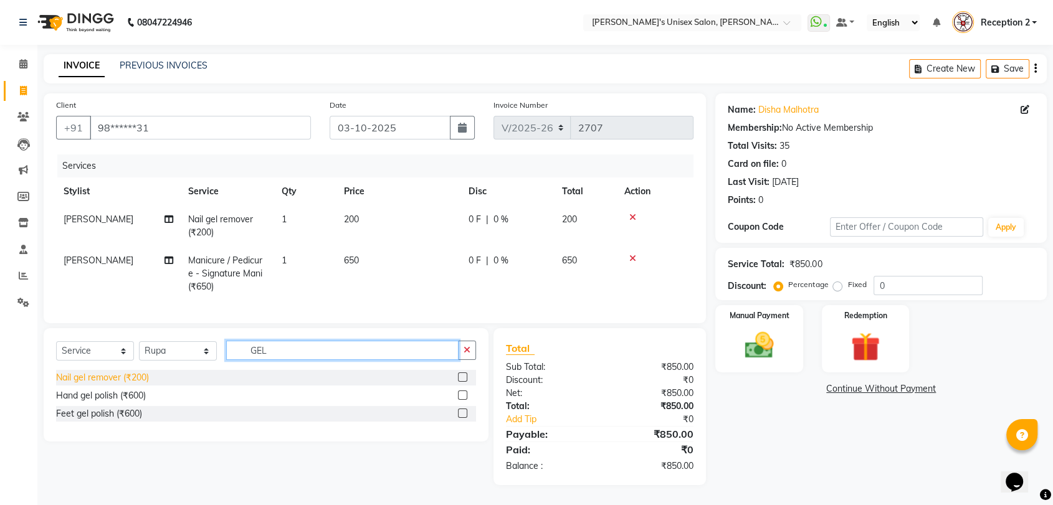
type input "GEL"
click at [126, 379] on div "Nail gel remover (₹200)" at bounding box center [102, 377] width 93 height 13
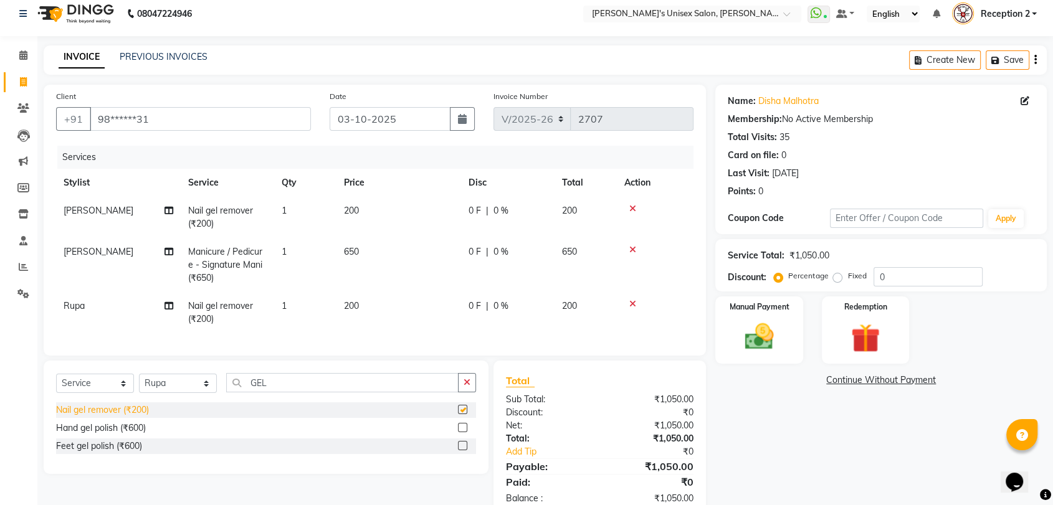
checkbox input "false"
click at [295, 391] on input "GEL" at bounding box center [342, 382] width 232 height 19
type input "G"
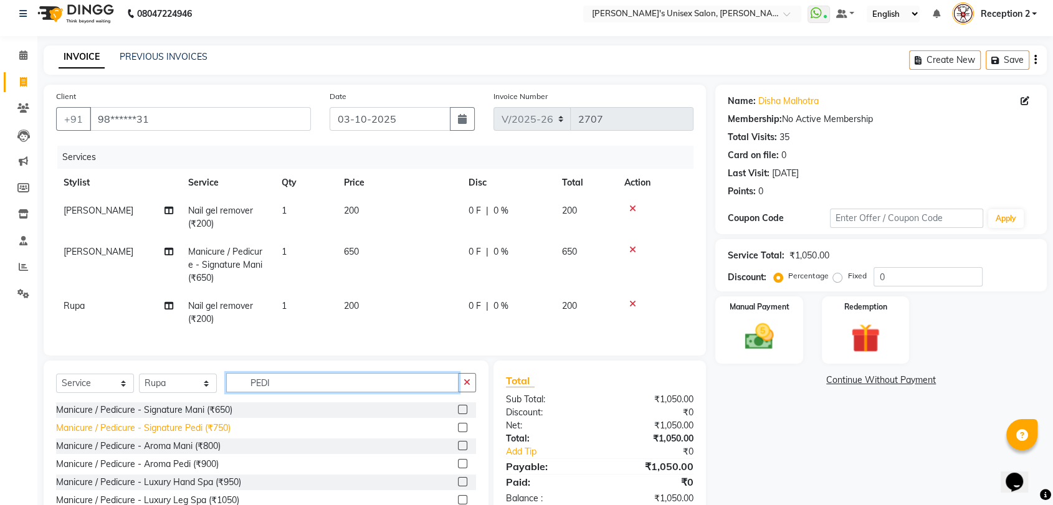
type input "PEDI"
click at [209, 435] on div "Manicure / Pedicure - Signature Pedi (₹750)" at bounding box center [143, 428] width 174 height 13
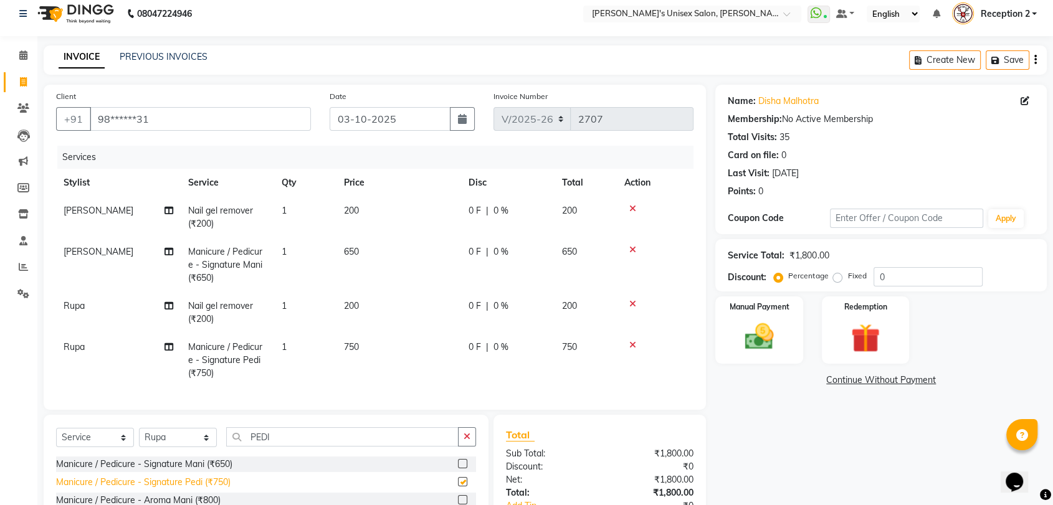
checkbox input "false"
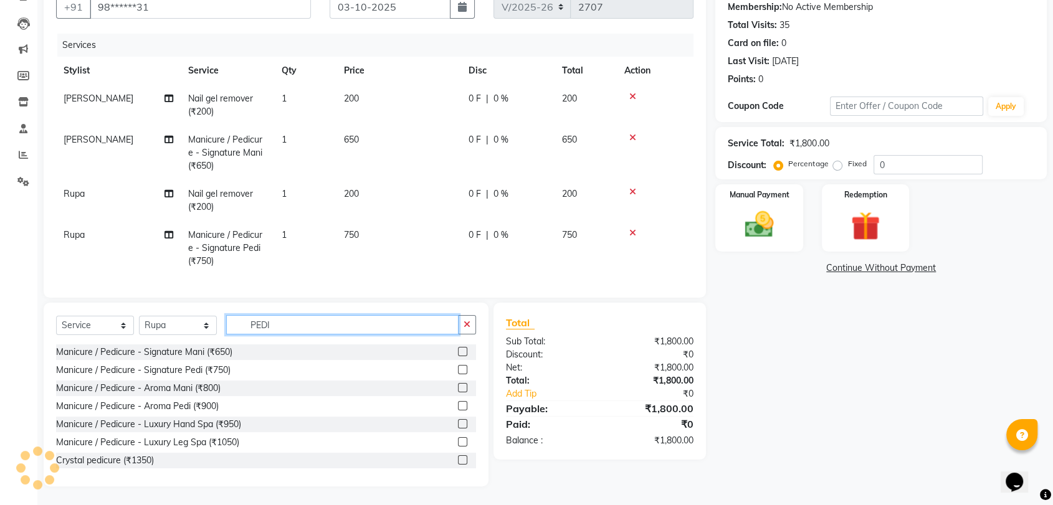
click at [323, 326] on input "PEDI" at bounding box center [342, 324] width 232 height 19
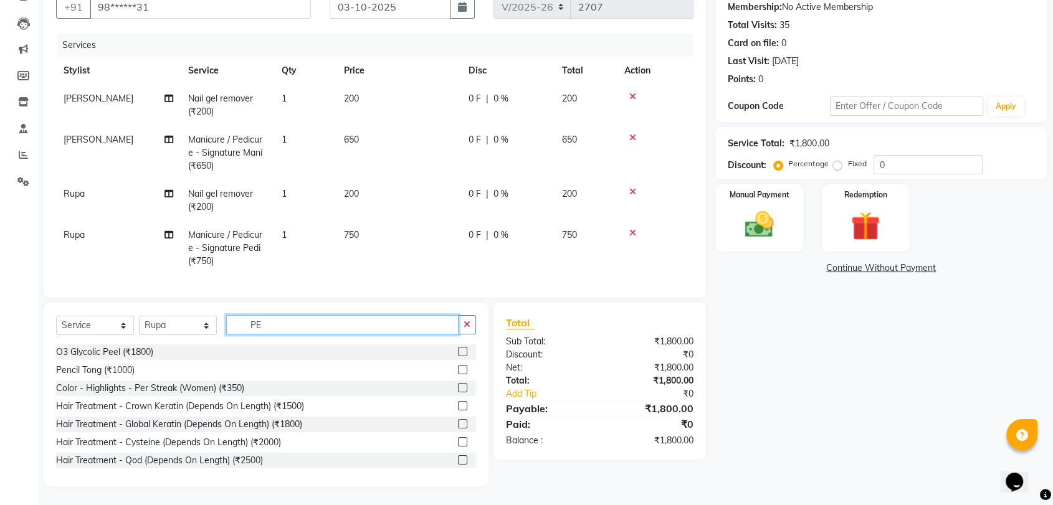
type input "P"
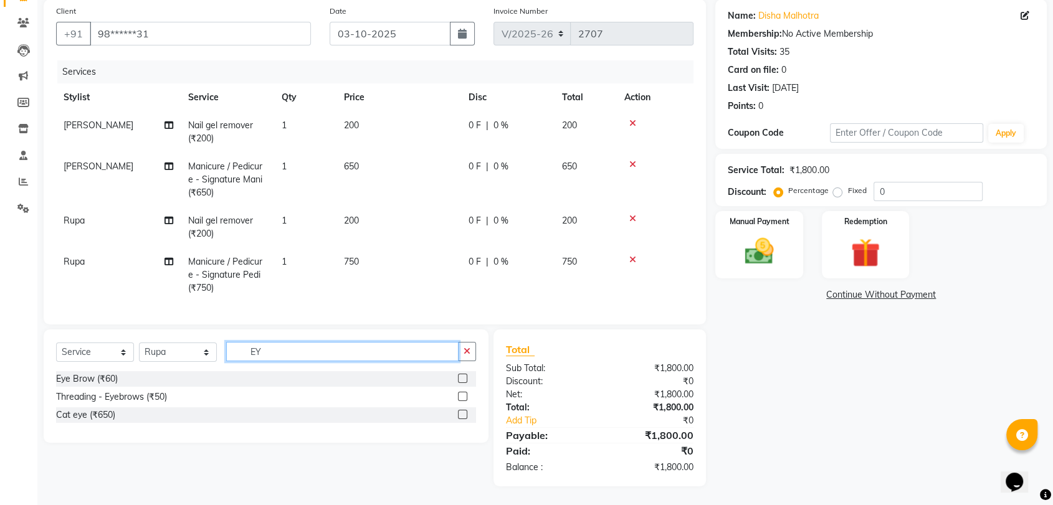
scroll to position [105, 0]
type input "EYE"
click at [120, 399] on div "Threading - Eyebrows (₹50)" at bounding box center [111, 396] width 111 height 13
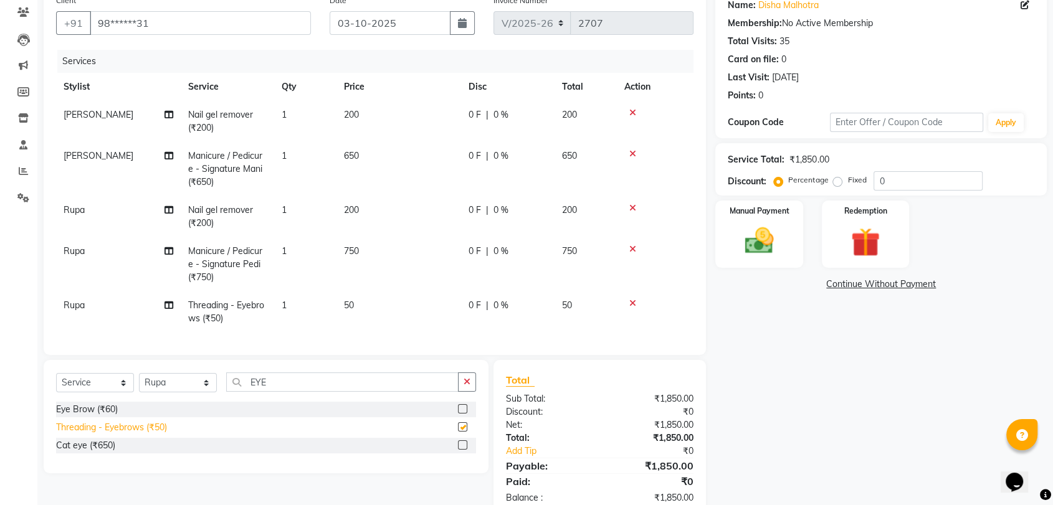
checkbox input "false"
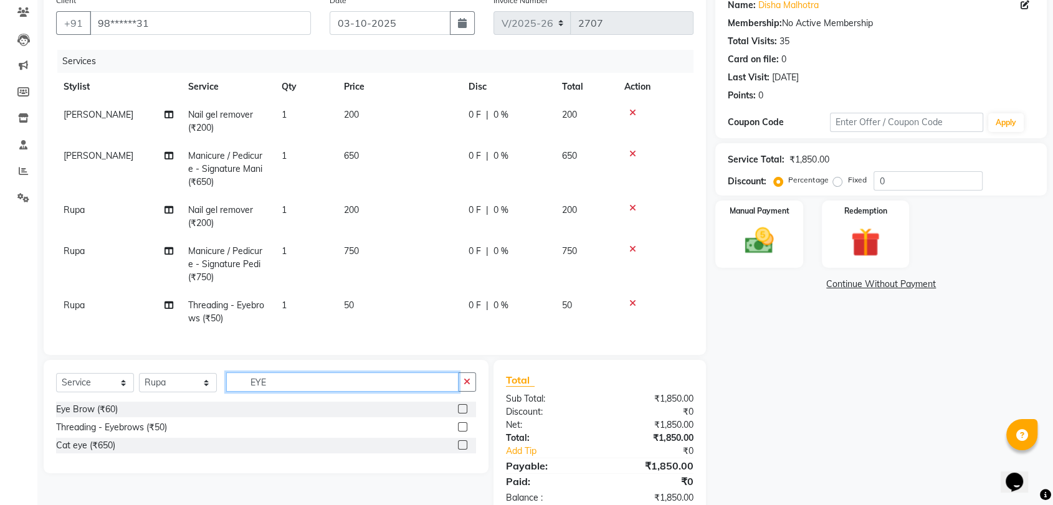
click at [300, 391] on input "EYE" at bounding box center [342, 381] width 232 height 19
type input "E"
type input "UPP"
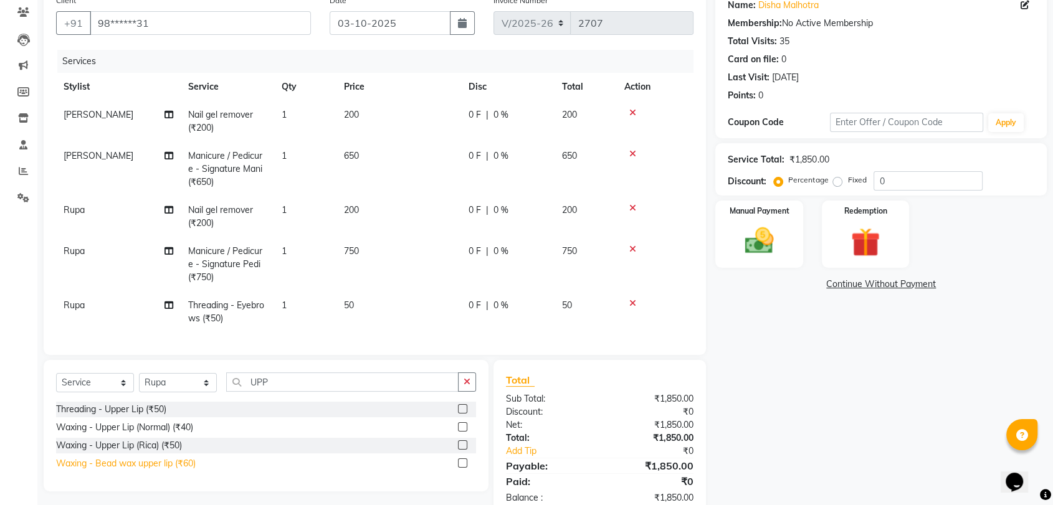
click at [120, 470] on div "Waxing - Bead wax upper lip (₹60)" at bounding box center [126, 463] width 140 height 13
checkbox input "false"
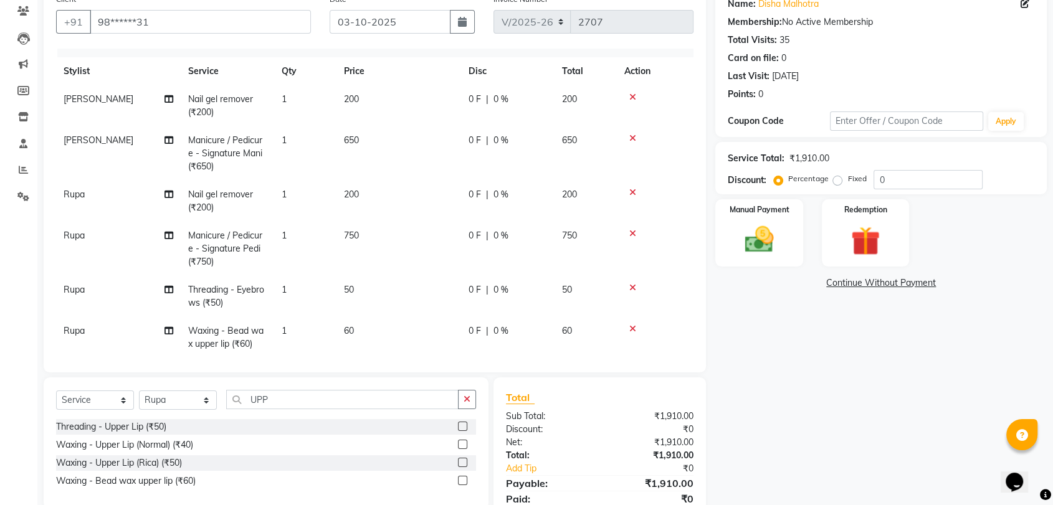
scroll to position [27, 0]
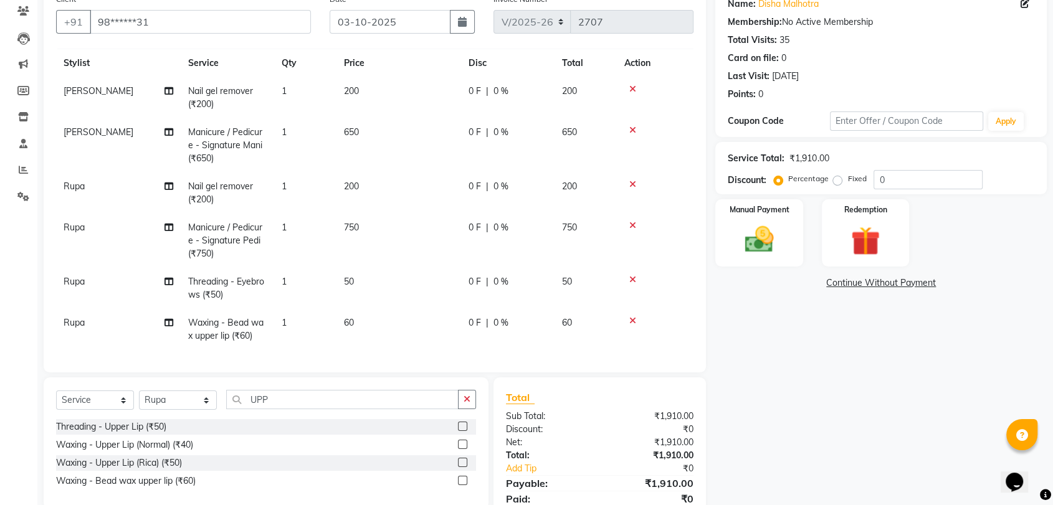
click at [727, 333] on div "Name: Disha Malhotra Membership: No Active Membership Total Visits: 35 Card on …" at bounding box center [885, 261] width 341 height 547
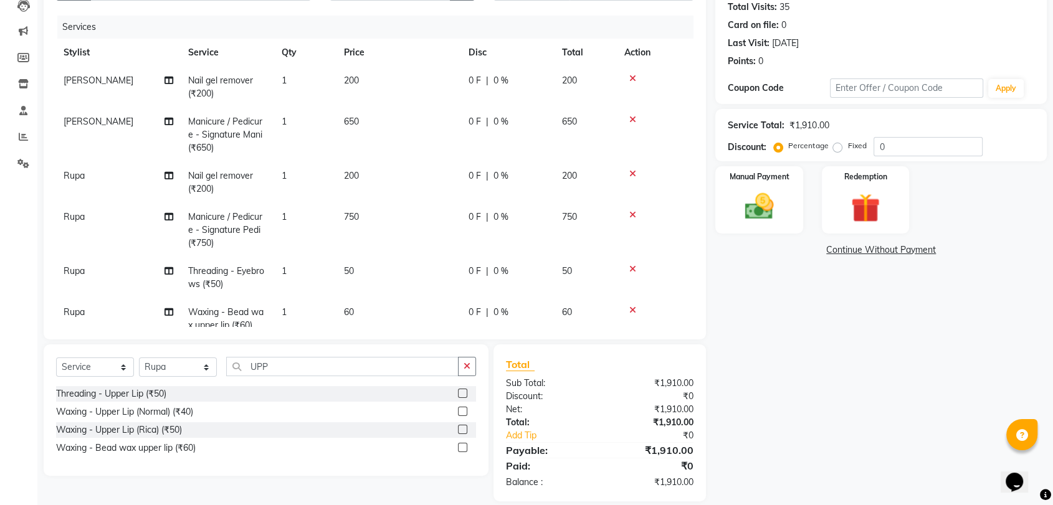
scroll to position [32, 0]
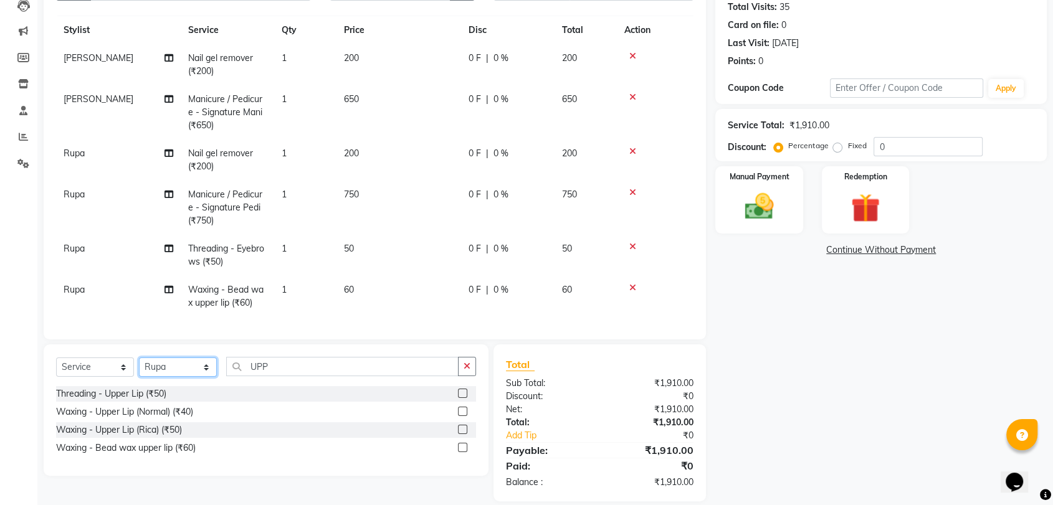
click at [171, 368] on select "Select Stylist AALAM Ankita DEEPA Gauri Meenakshi NEHA Nitin Prajakta Reception…" at bounding box center [178, 366] width 78 height 19
select select "2426"
click at [139, 357] on select "Select Stylist AALAM Ankita DEEPA Gauri Meenakshi NEHA Nitin Prajakta Reception…" at bounding box center [178, 366] width 78 height 19
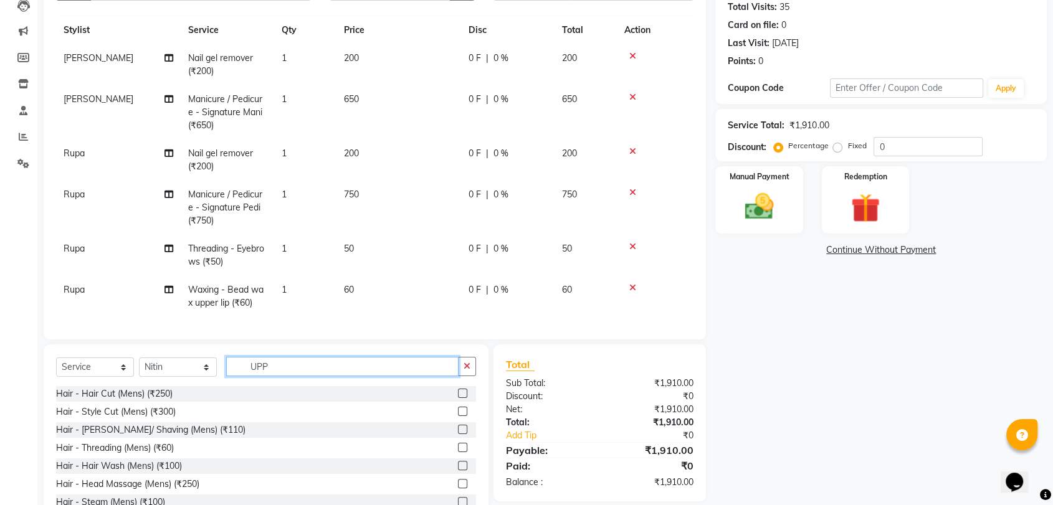
click at [273, 370] on input "UPP" at bounding box center [342, 366] width 232 height 19
type input "U"
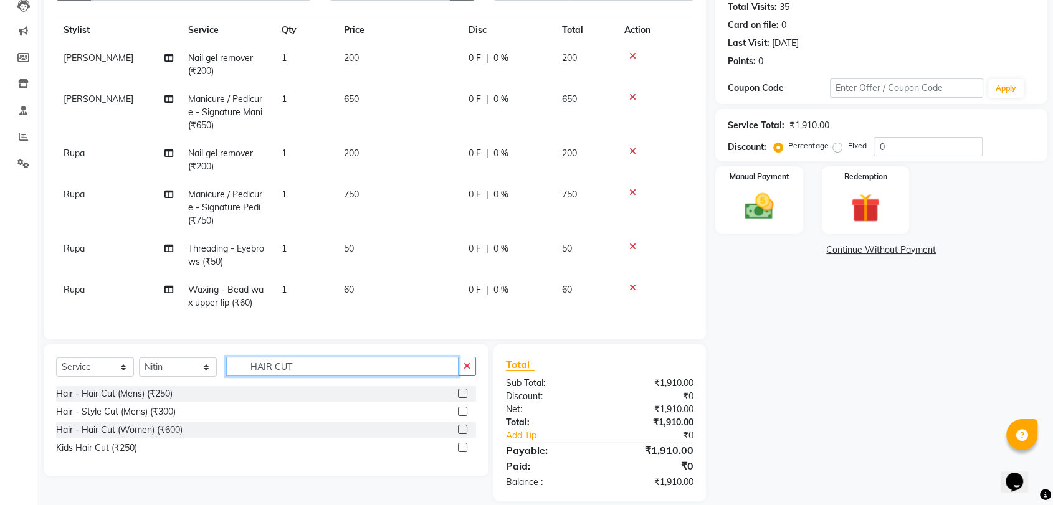
type input "HAIR CUT"
click at [463, 427] on label at bounding box center [462, 429] width 9 height 9
click at [463, 427] on input "checkbox" at bounding box center [462, 430] width 8 height 8
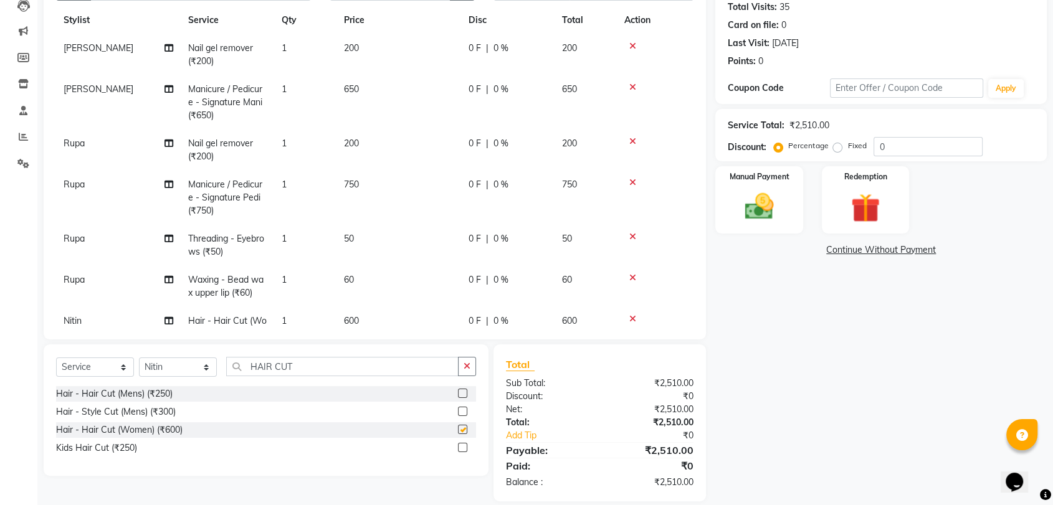
checkbox input "false"
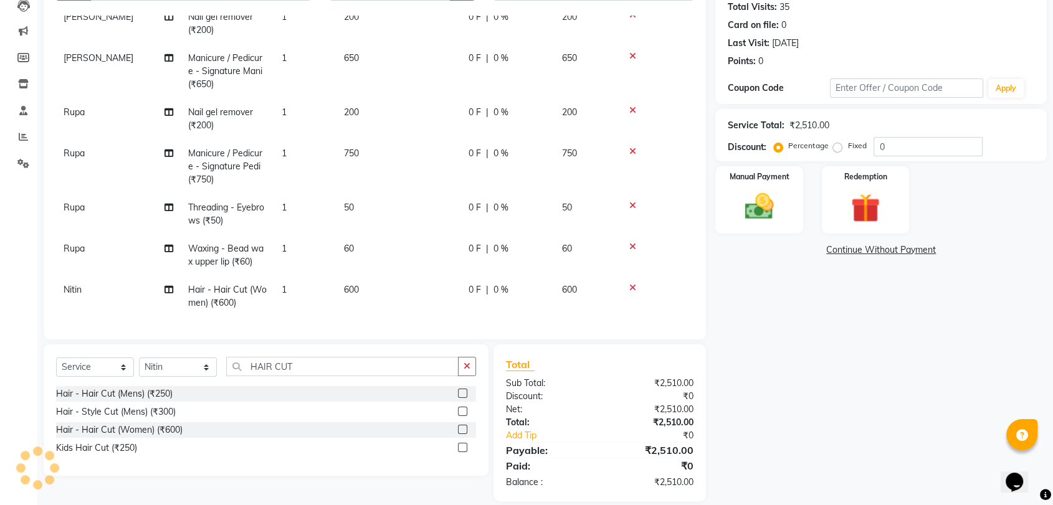
click at [168, 285] on icon at bounding box center [168, 289] width 9 height 9
select select "2426"
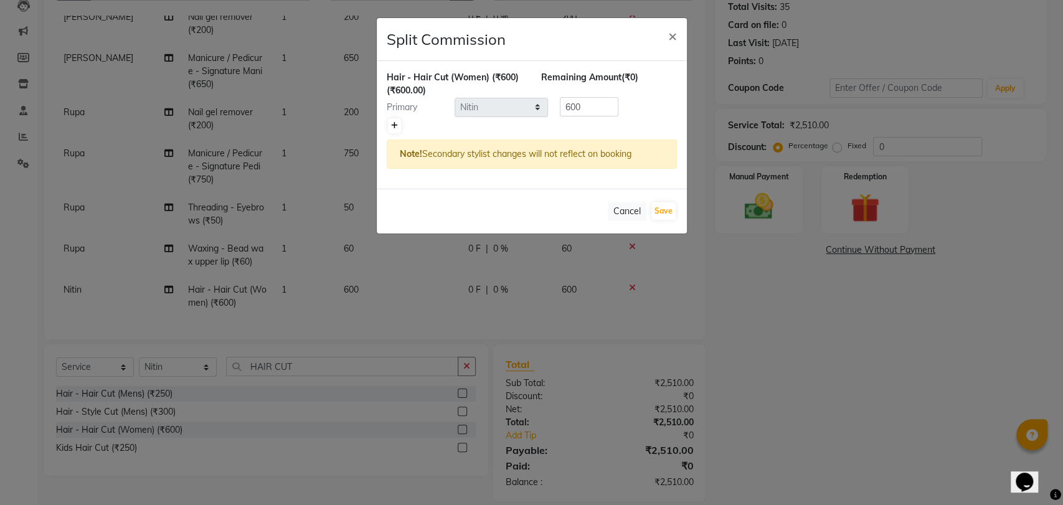
click at [396, 126] on icon at bounding box center [394, 125] width 7 height 7
type input "300"
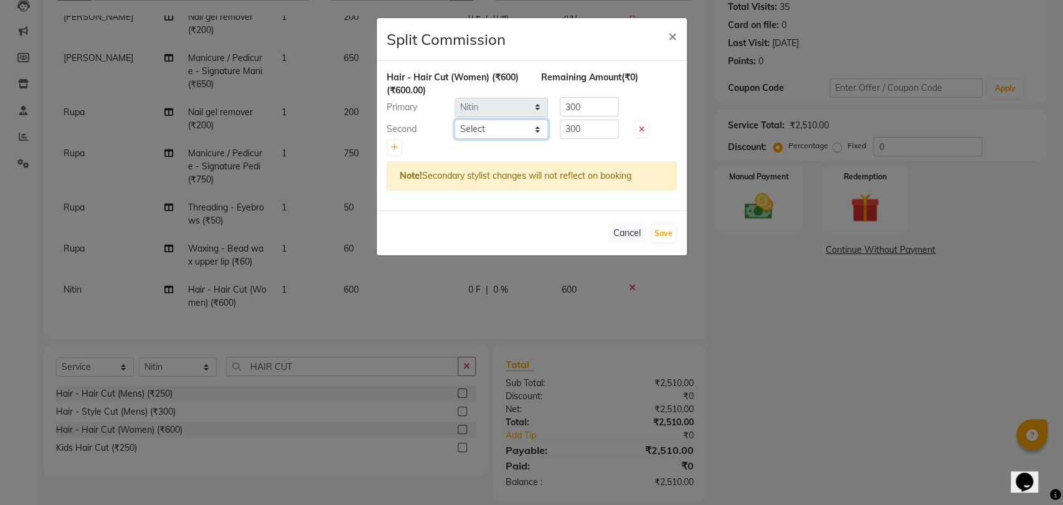
click at [500, 128] on select "Select AALAM Ankita DEEPA Gauri Meenakshi NEHA Nitin Prajakta Reception 1 Recep…" at bounding box center [501, 129] width 93 height 19
select select "70290"
click at [455, 120] on select "Select AALAM Ankita DEEPA Gauri Meenakshi NEHA Nitin Prajakta Reception 1 Recep…" at bounding box center [501, 129] width 93 height 19
click at [663, 231] on button "Save" at bounding box center [663, 233] width 24 height 17
select select "Select"
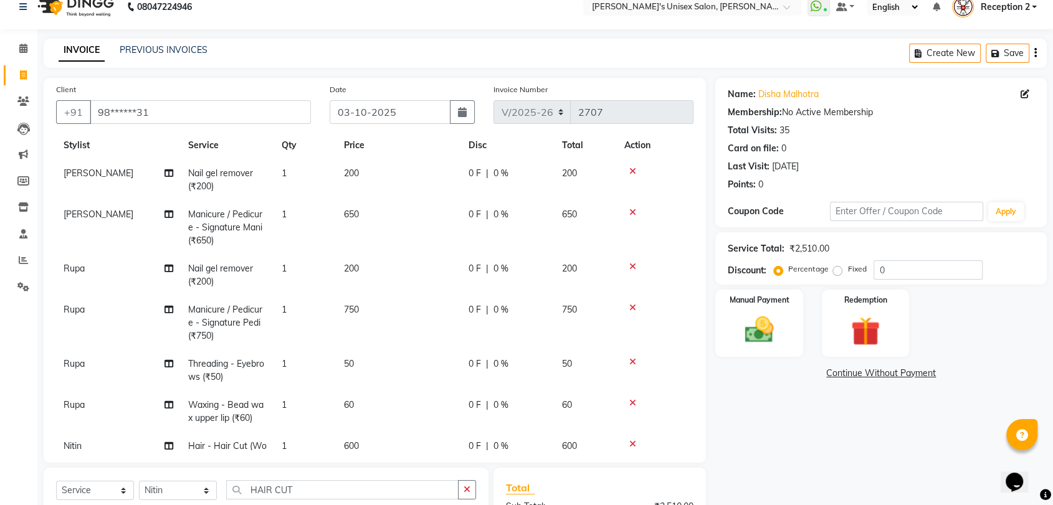
scroll to position [18, 0]
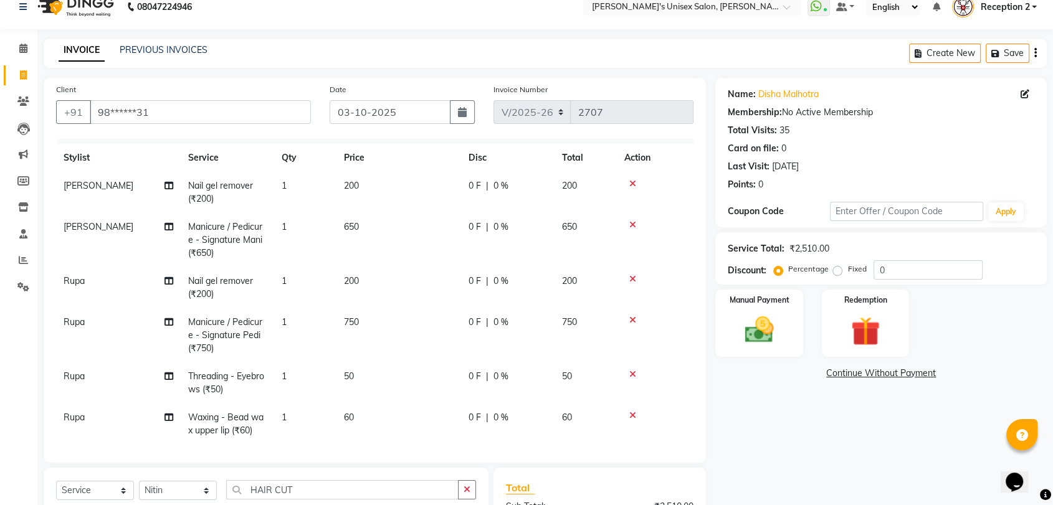
click at [539, 275] on div "0 F | 0 %" at bounding box center [507, 281] width 78 height 13
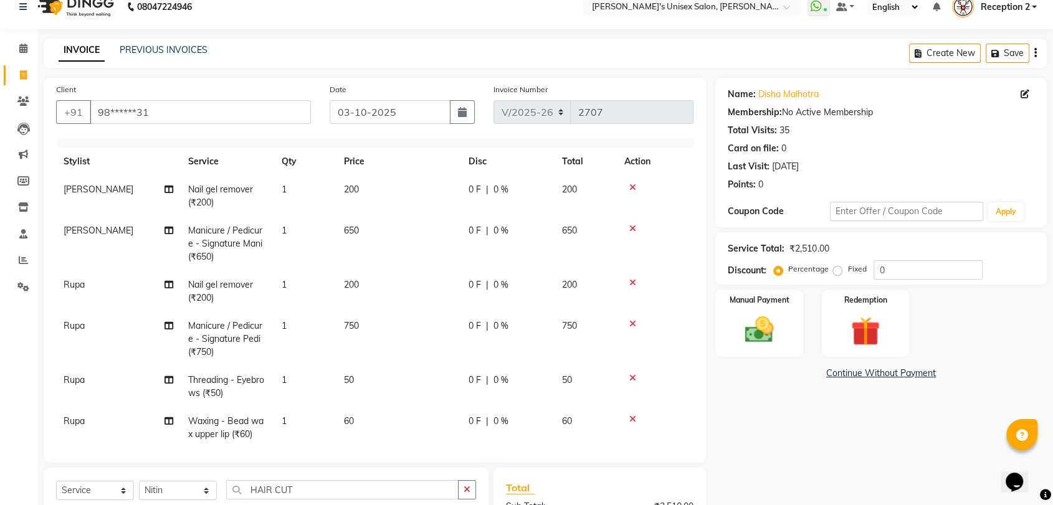
select select "10151"
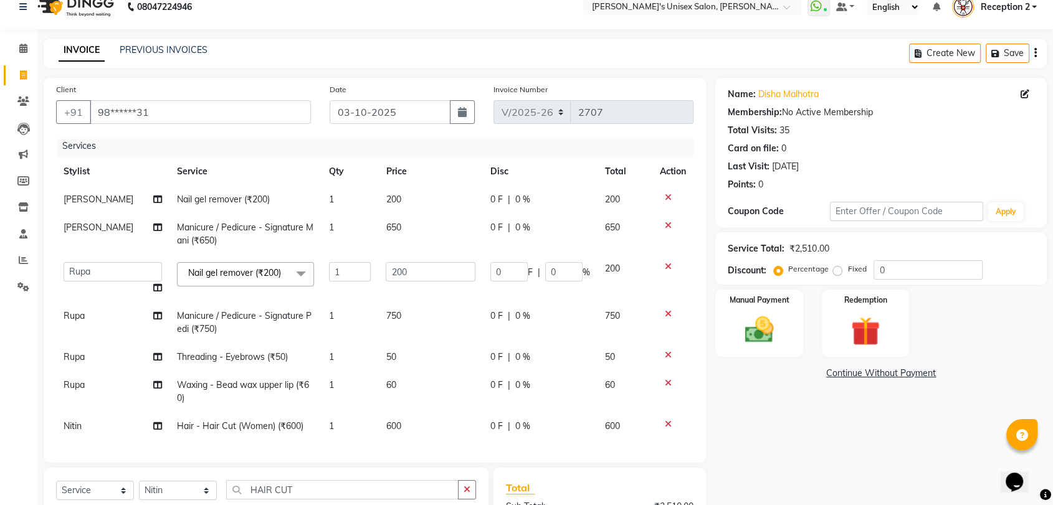
scroll to position [154, 0]
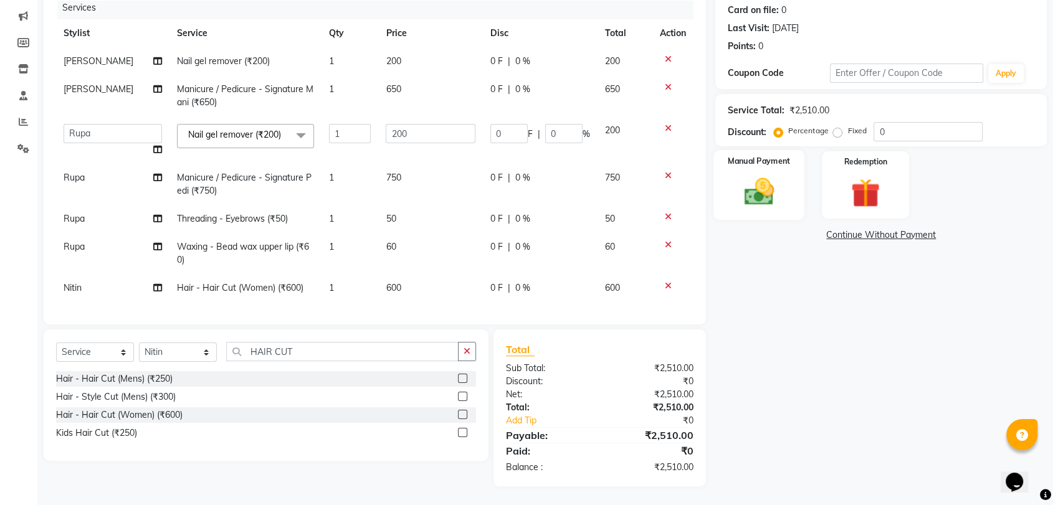
click at [757, 197] on img at bounding box center [758, 191] width 49 height 35
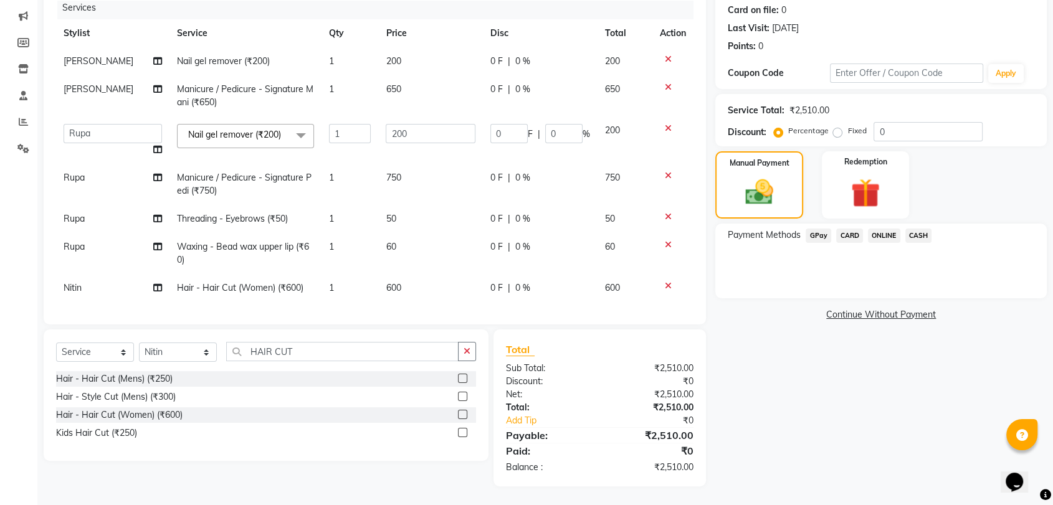
click at [819, 235] on span "GPay" at bounding box center [818, 236] width 26 height 14
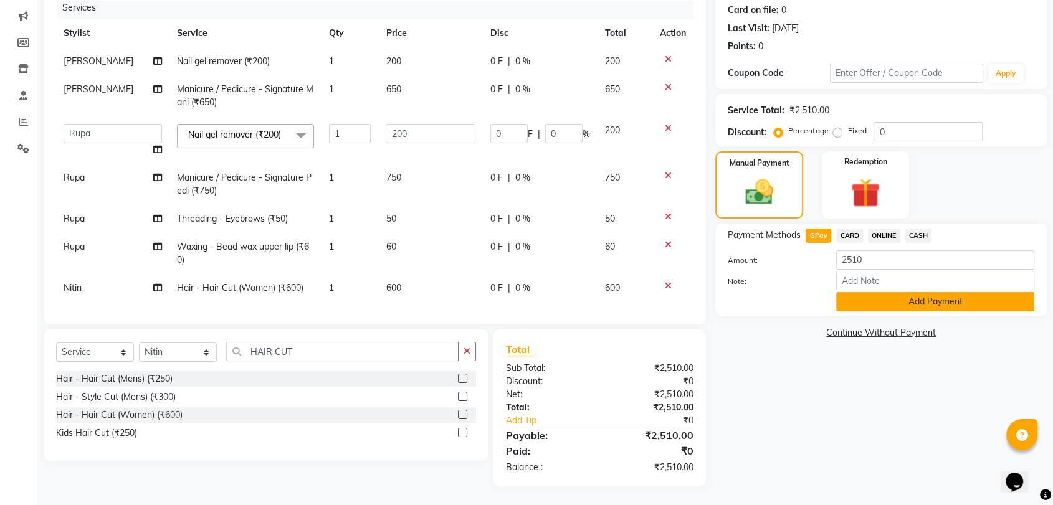
click at [927, 293] on button "Add Payment" at bounding box center [935, 301] width 198 height 19
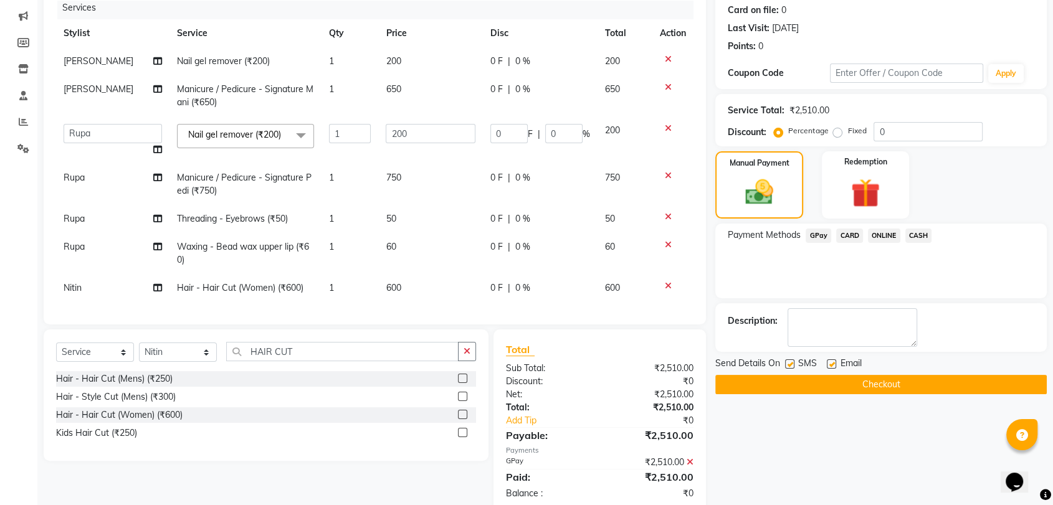
click at [928, 387] on button "Checkout" at bounding box center [880, 384] width 331 height 19
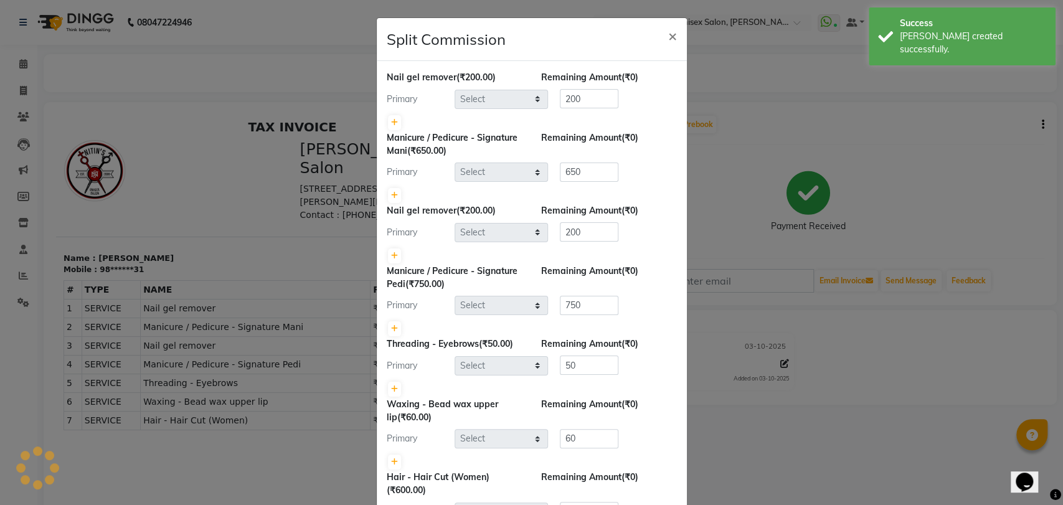
select select "23030"
select select "10151"
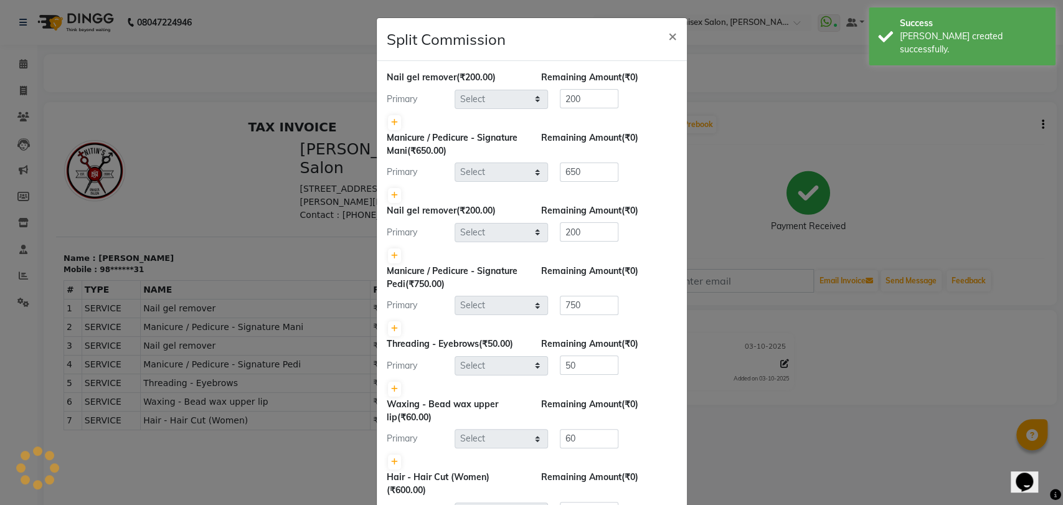
select select "10151"
select select "2426"
select select "70290"
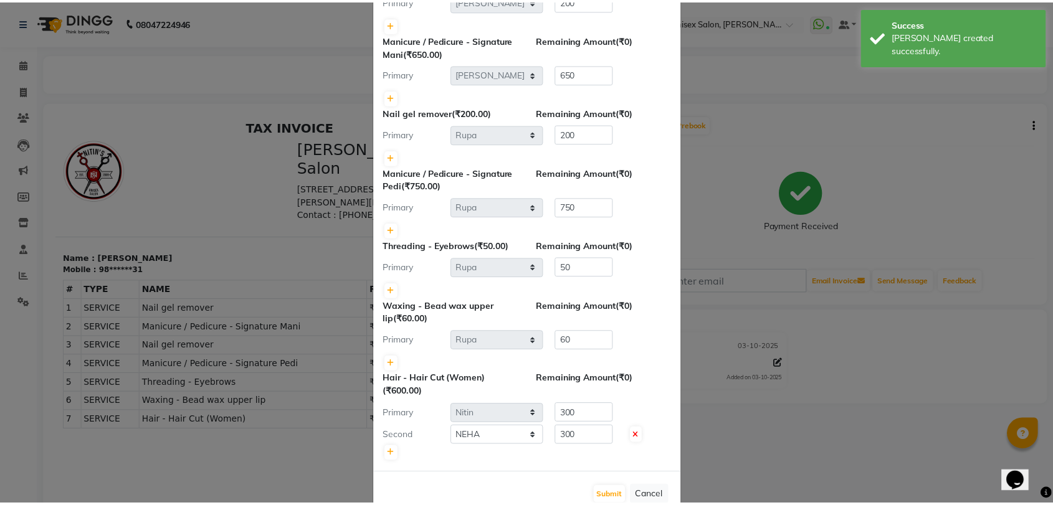
scroll to position [130, 0]
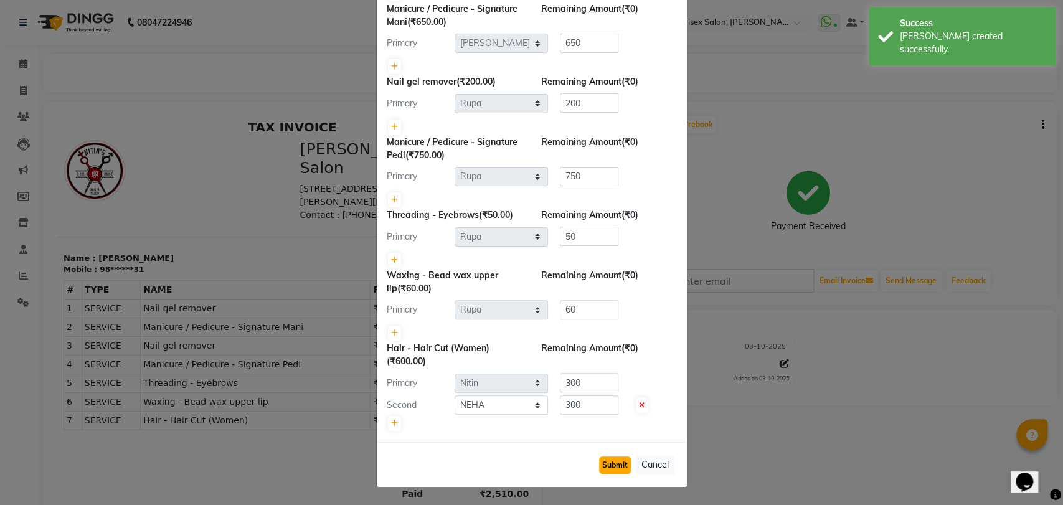
click at [613, 465] on button "Submit" at bounding box center [615, 465] width 32 height 17
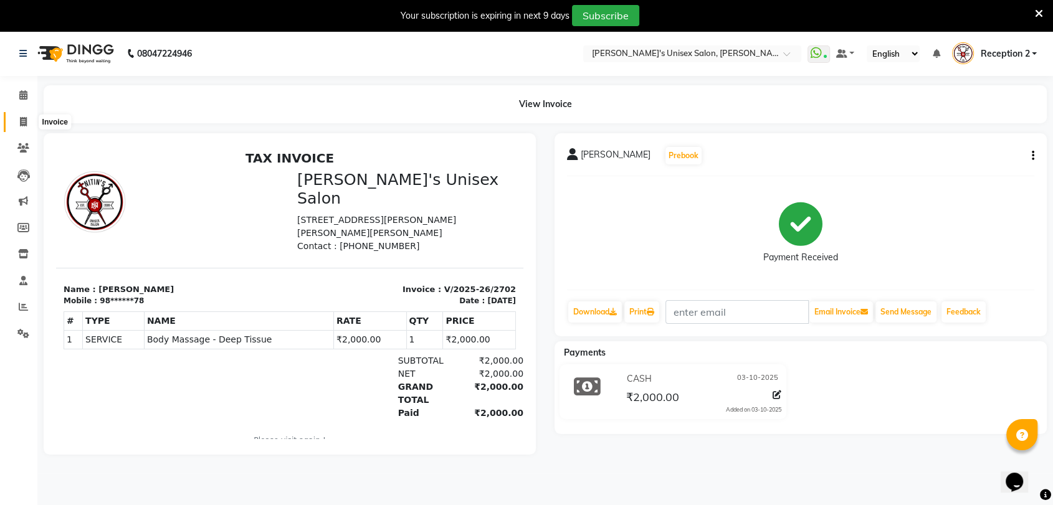
click at [23, 128] on span at bounding box center [23, 122] width 22 height 14
select select "service"
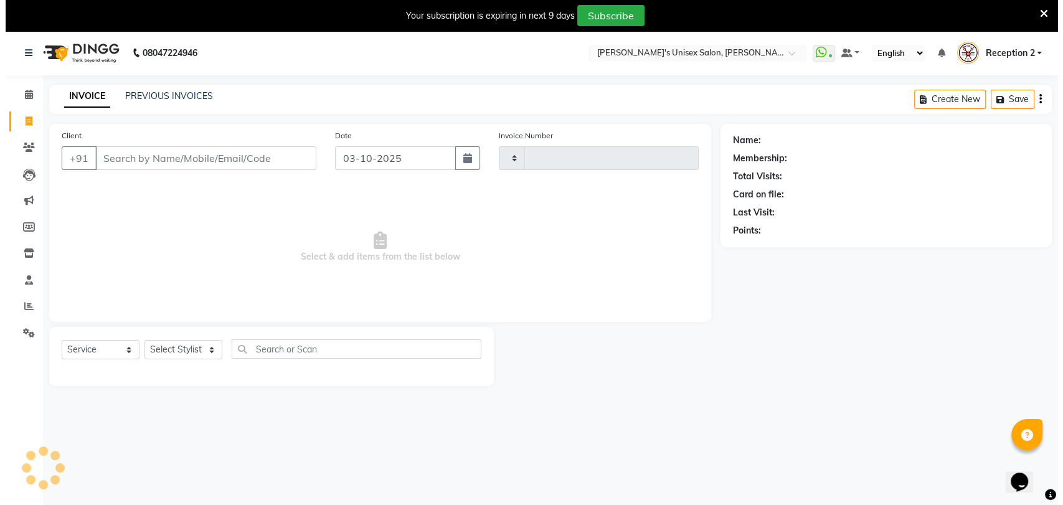
scroll to position [31, 0]
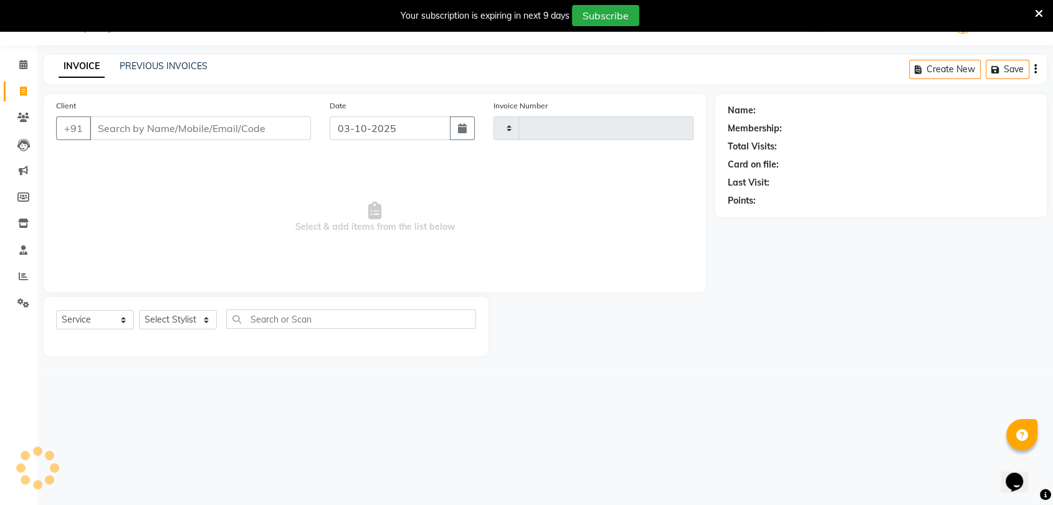
type input "2707"
select select "62"
click at [29, 116] on span at bounding box center [23, 118] width 22 height 14
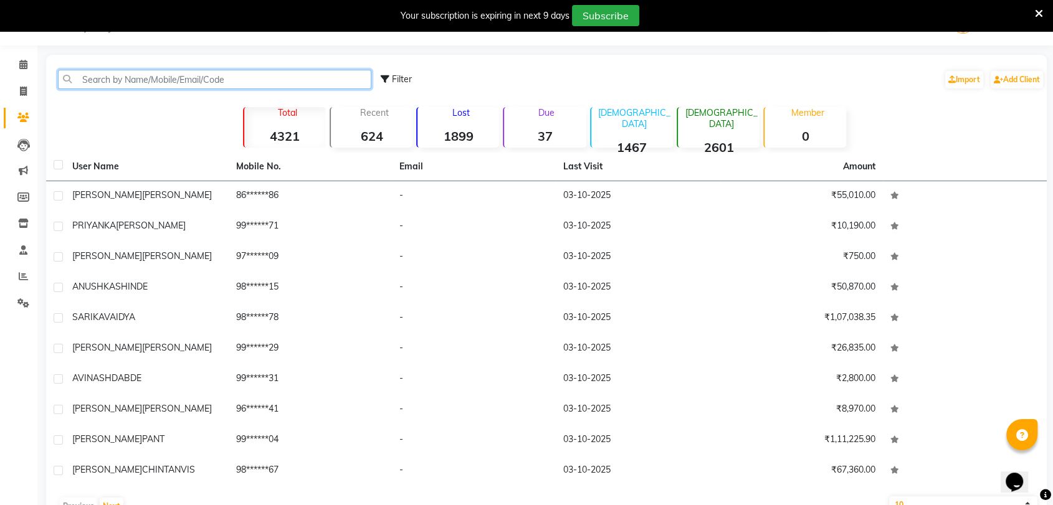
click at [149, 82] on input "text" at bounding box center [214, 79] width 313 height 19
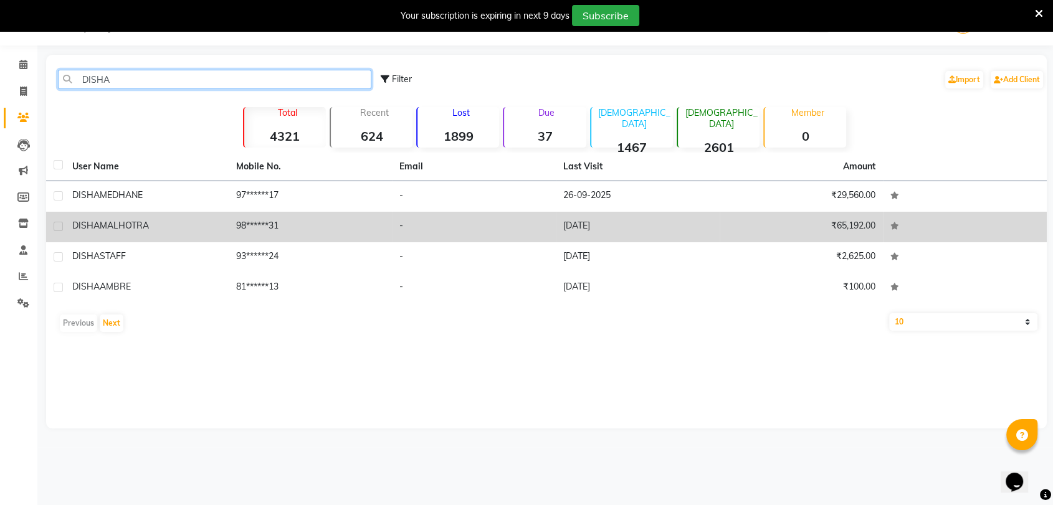
type input "DISHA"
click at [130, 229] on span "MALHOTRA" at bounding box center [124, 225] width 49 height 11
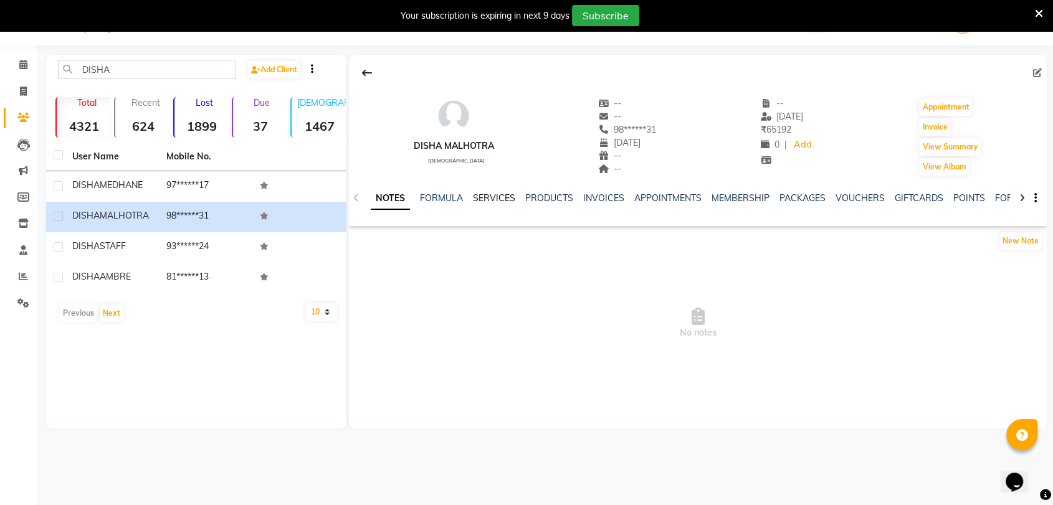
click at [508, 194] on link "SERVICES" at bounding box center [494, 197] width 42 height 11
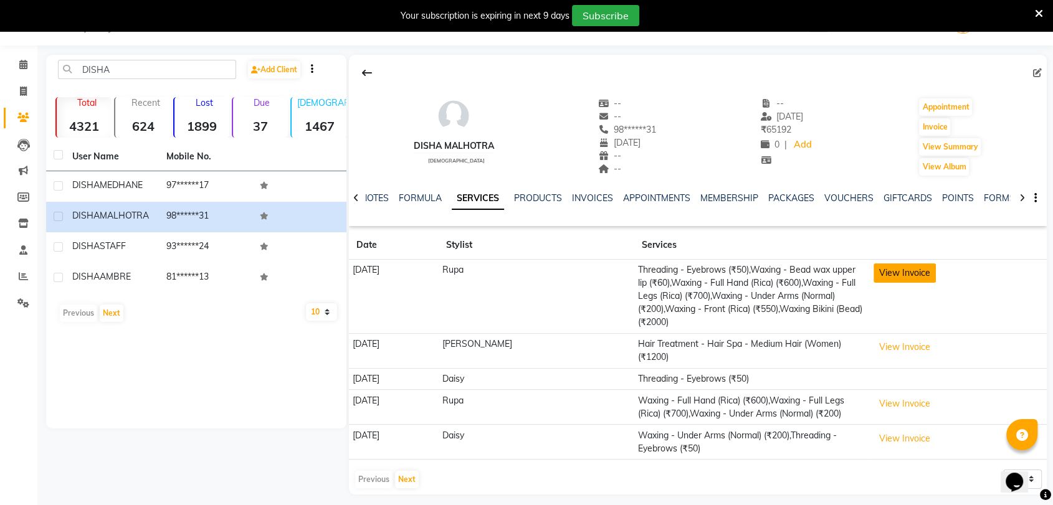
click at [892, 275] on button "View Invoice" at bounding box center [904, 272] width 62 height 19
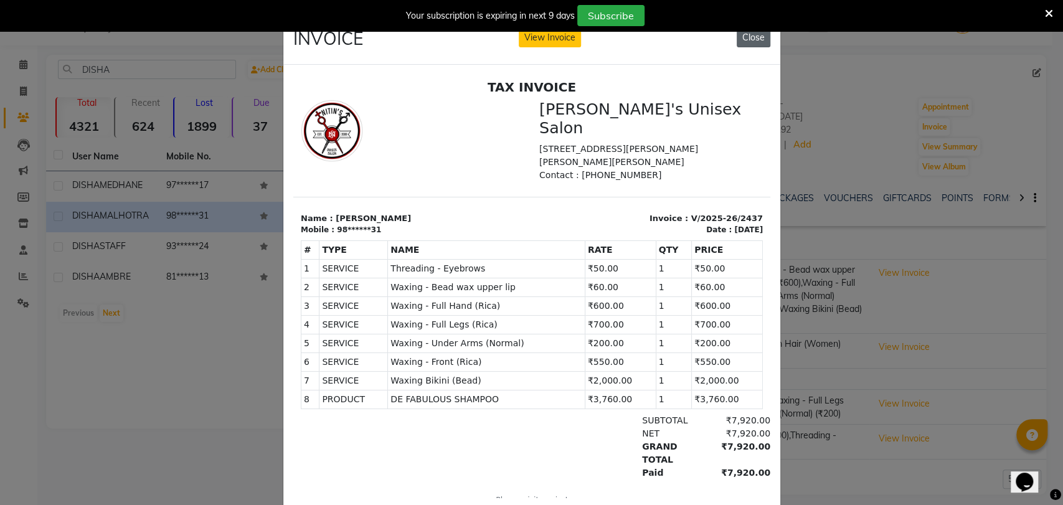
click at [750, 41] on button "Close" at bounding box center [754, 37] width 34 height 19
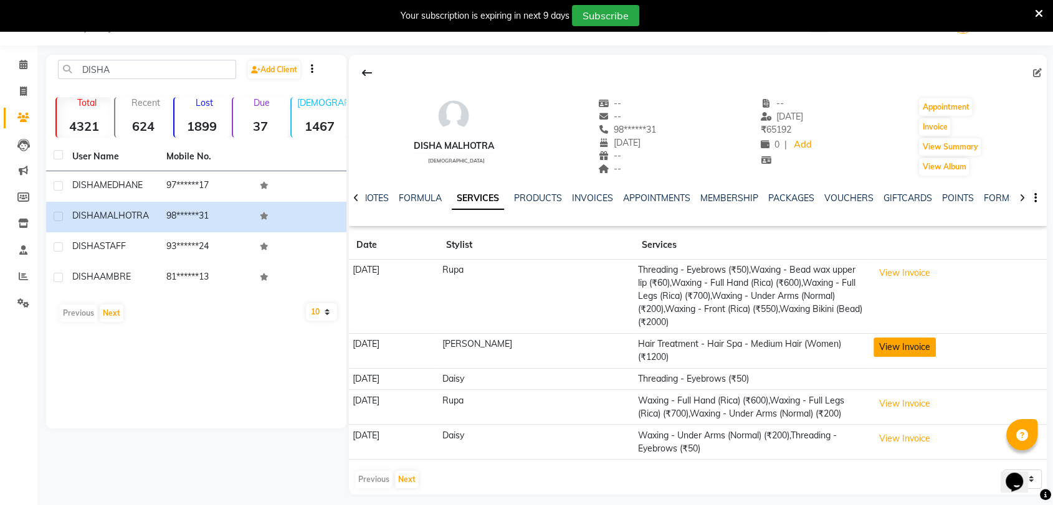
click at [899, 338] on button "View Invoice" at bounding box center [904, 347] width 62 height 19
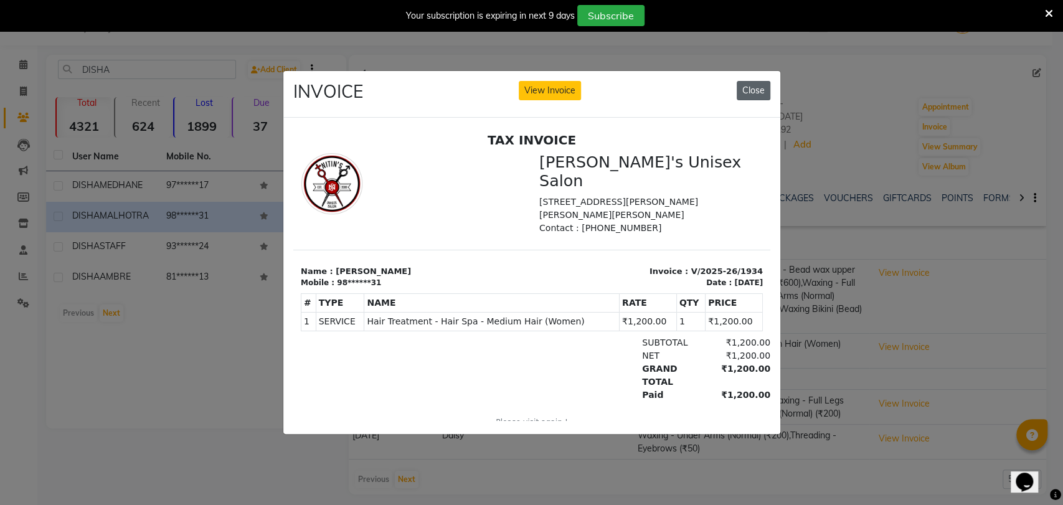
click at [757, 84] on button "Close" at bounding box center [754, 90] width 34 height 19
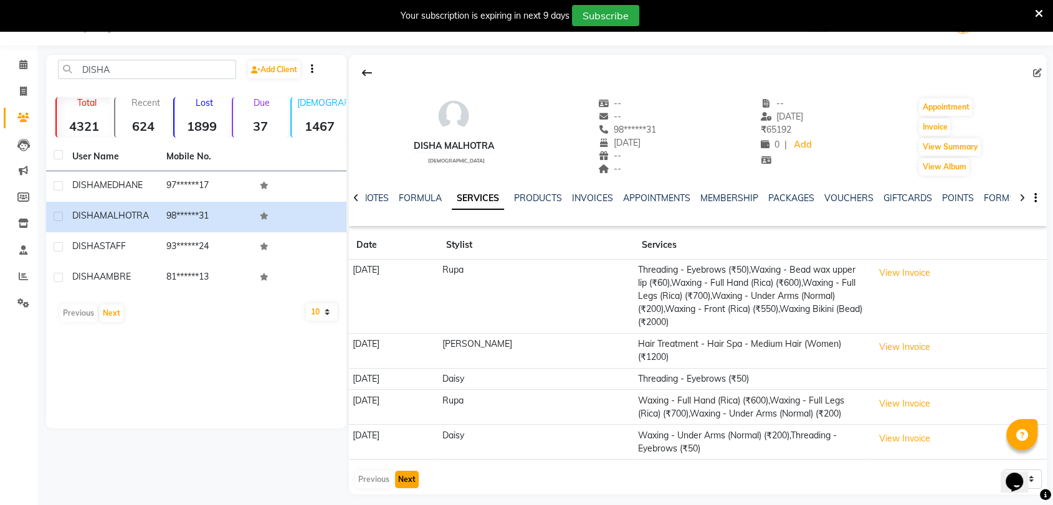
click at [404, 471] on button "Next" at bounding box center [407, 479] width 24 height 17
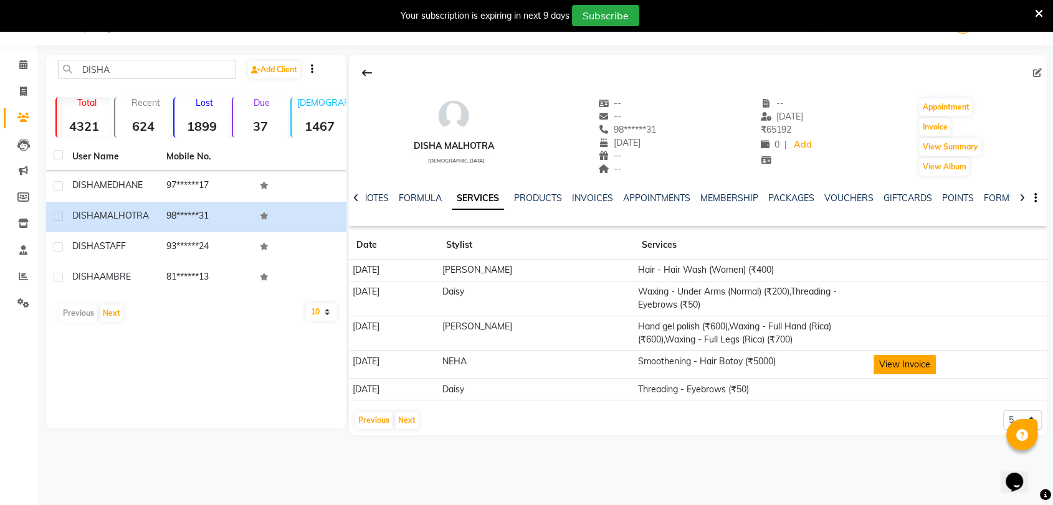
click at [893, 370] on button "View Invoice" at bounding box center [904, 364] width 62 height 19
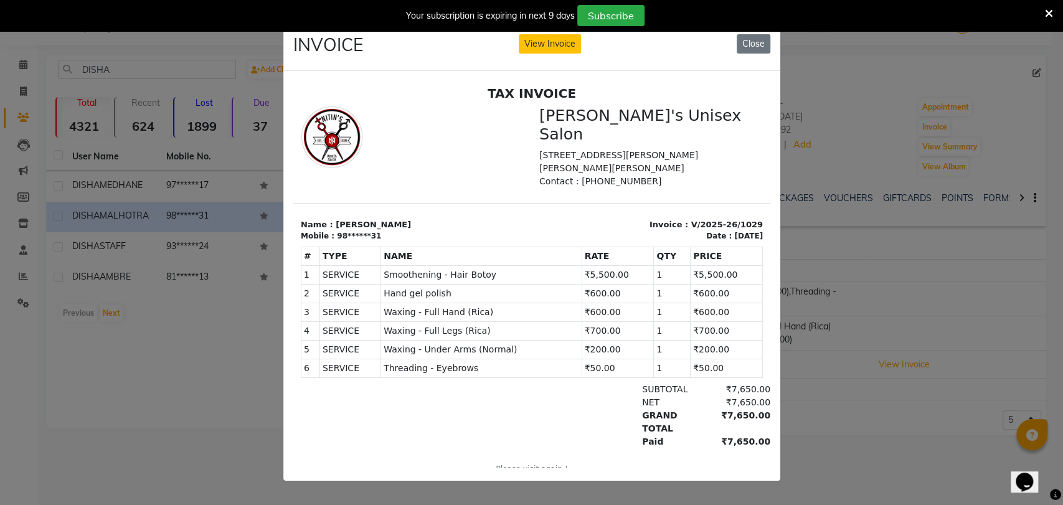
click at [892, 415] on ngb-modal-window "INVOICE View Invoice Close" at bounding box center [531, 252] width 1063 height 505
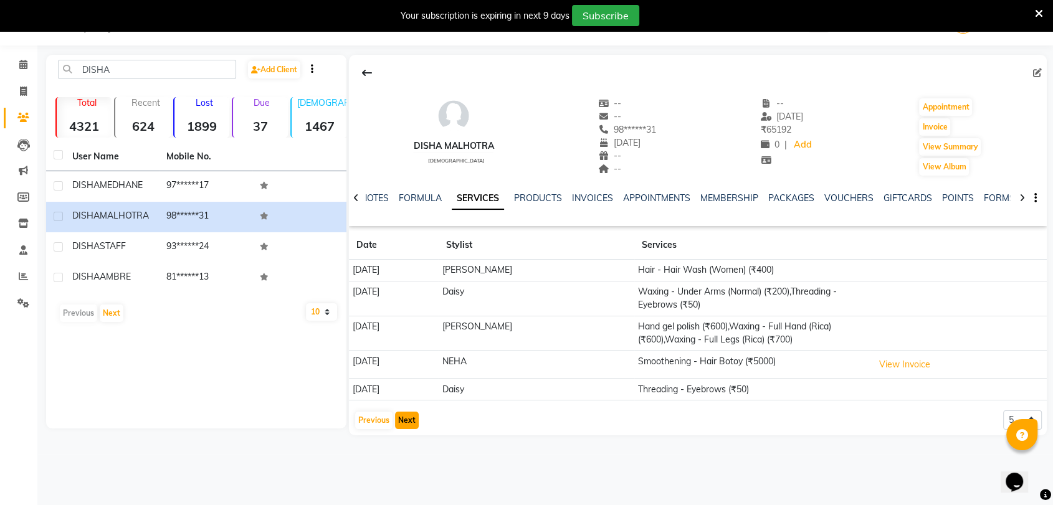
click at [400, 422] on button "Next" at bounding box center [407, 420] width 24 height 17
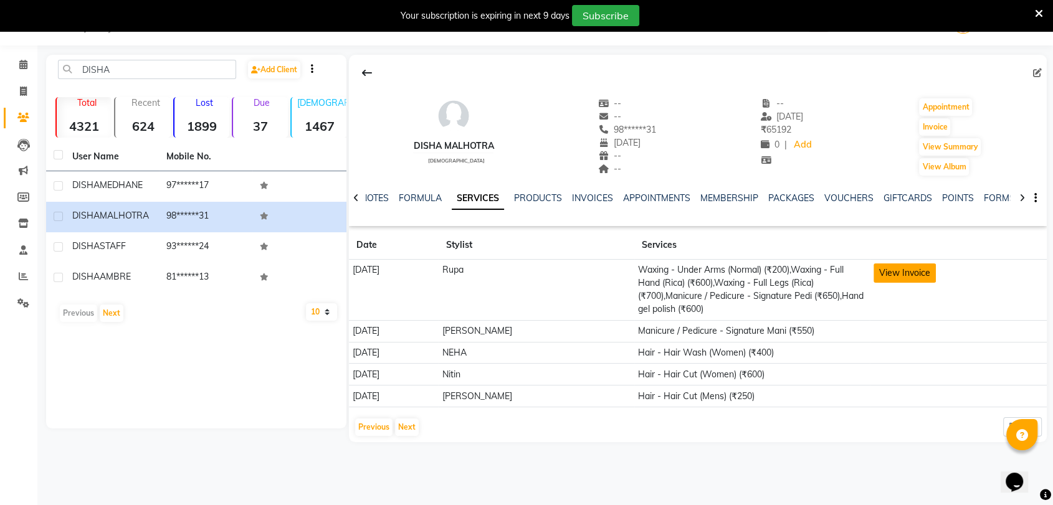
click at [907, 273] on button "View Invoice" at bounding box center [904, 272] width 62 height 19
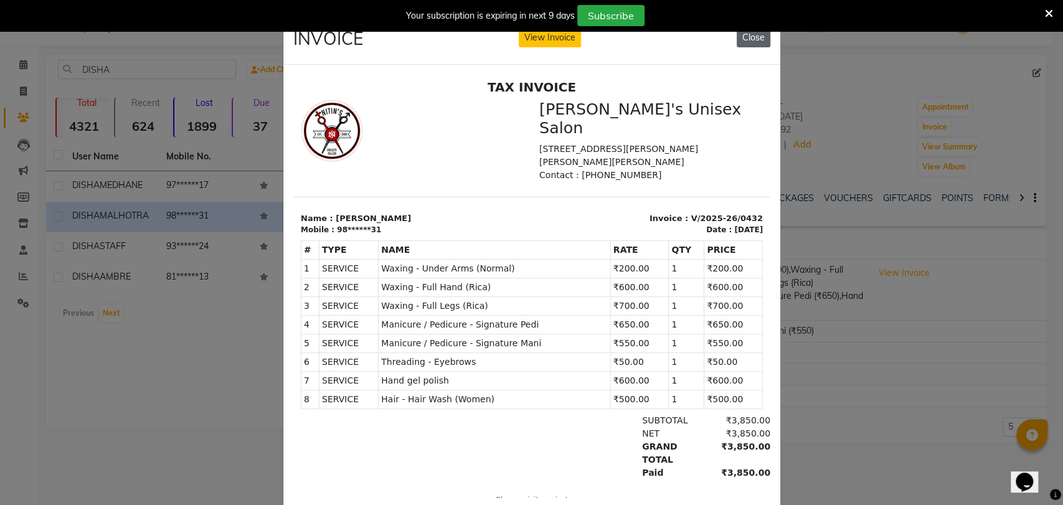
click at [744, 36] on button "Close" at bounding box center [754, 37] width 34 height 19
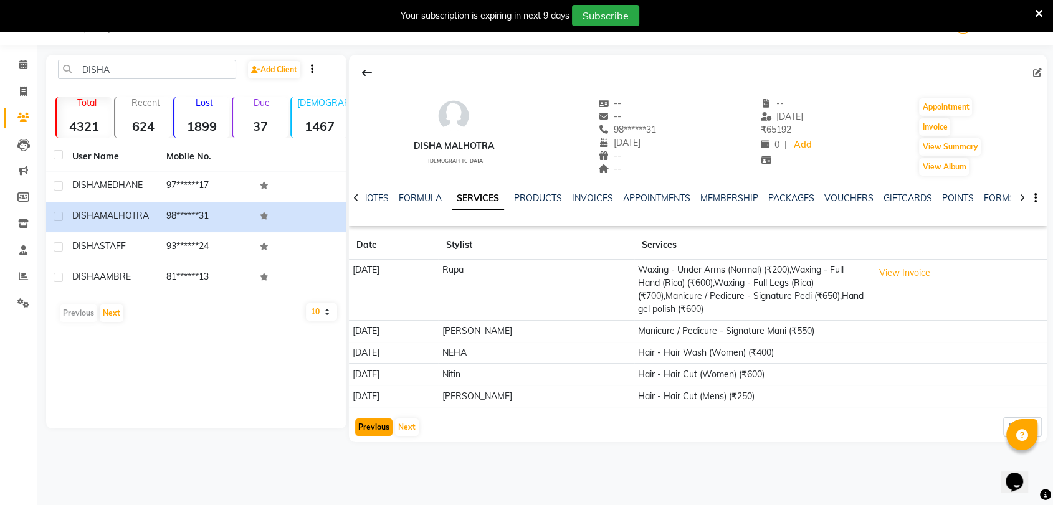
click at [372, 419] on button "Previous" at bounding box center [373, 427] width 37 height 17
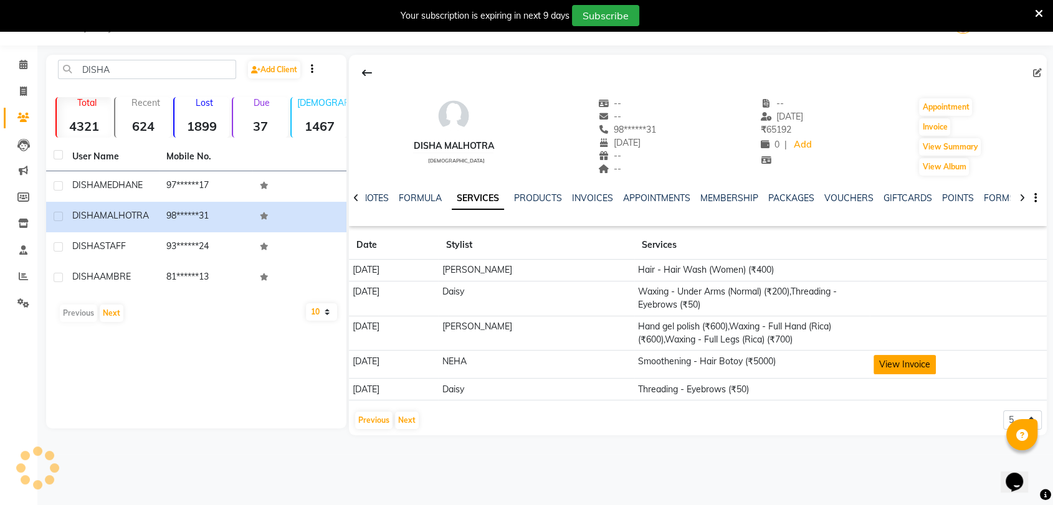
click at [904, 365] on button "View Invoice" at bounding box center [904, 364] width 62 height 19
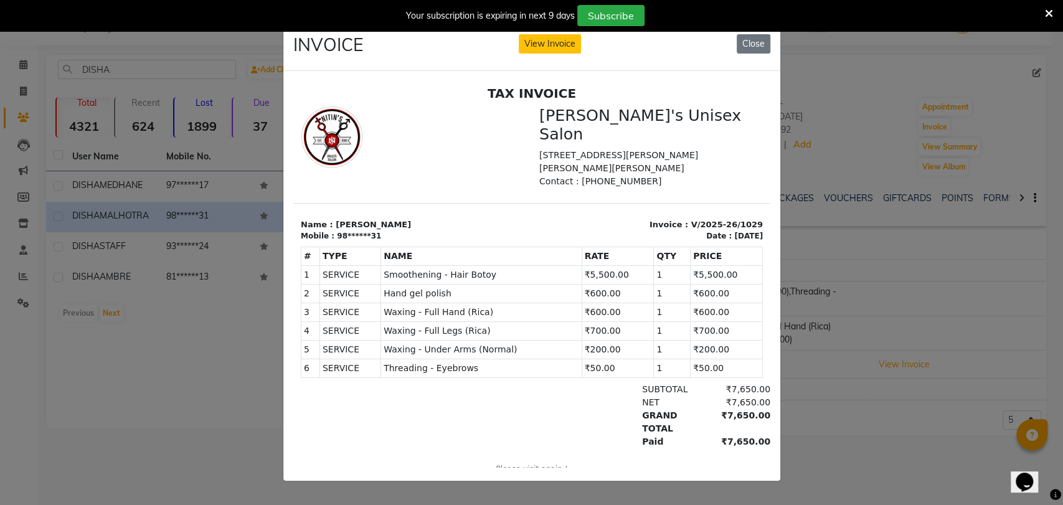
click at [861, 401] on ngb-modal-window "INVOICE View Invoice Close" at bounding box center [531, 252] width 1063 height 505
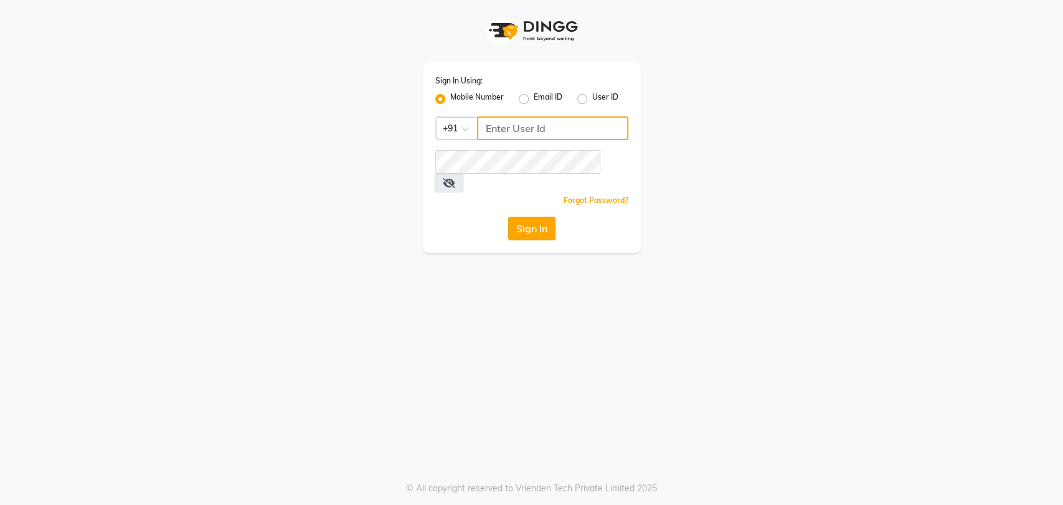
type input "5533992244"
click at [538, 217] on button "Sign In" at bounding box center [531, 229] width 47 height 24
